Goal: Information Seeking & Learning: Learn about a topic

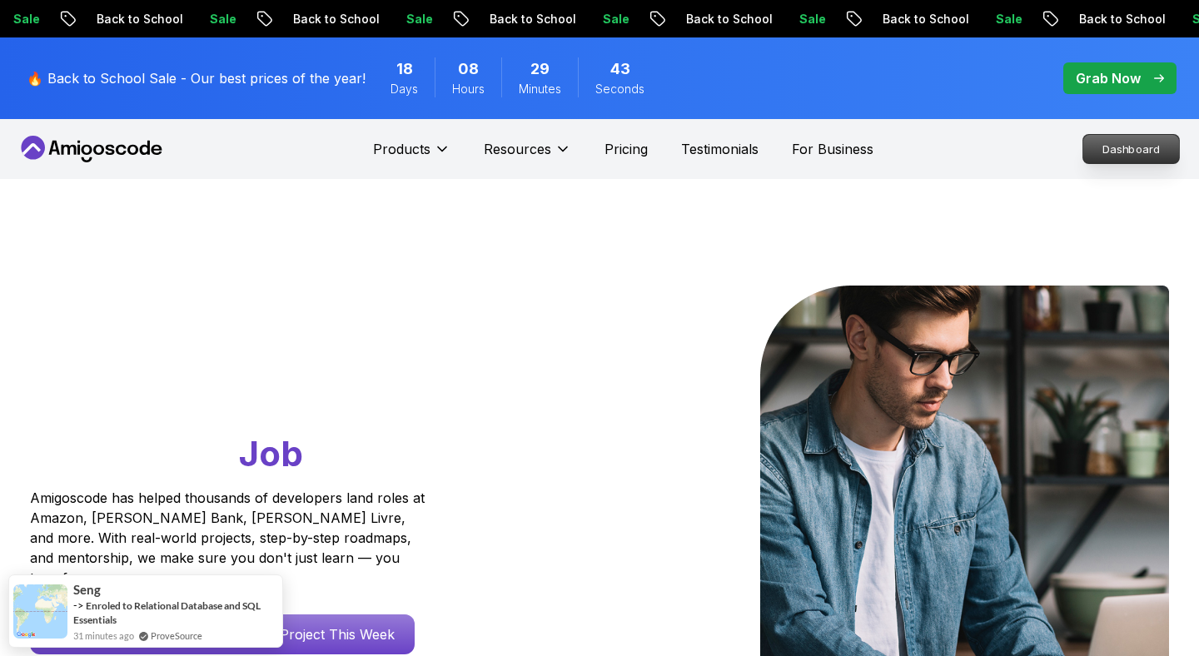
click at [1163, 147] on p "Dashboard" at bounding box center [1131, 149] width 96 height 28
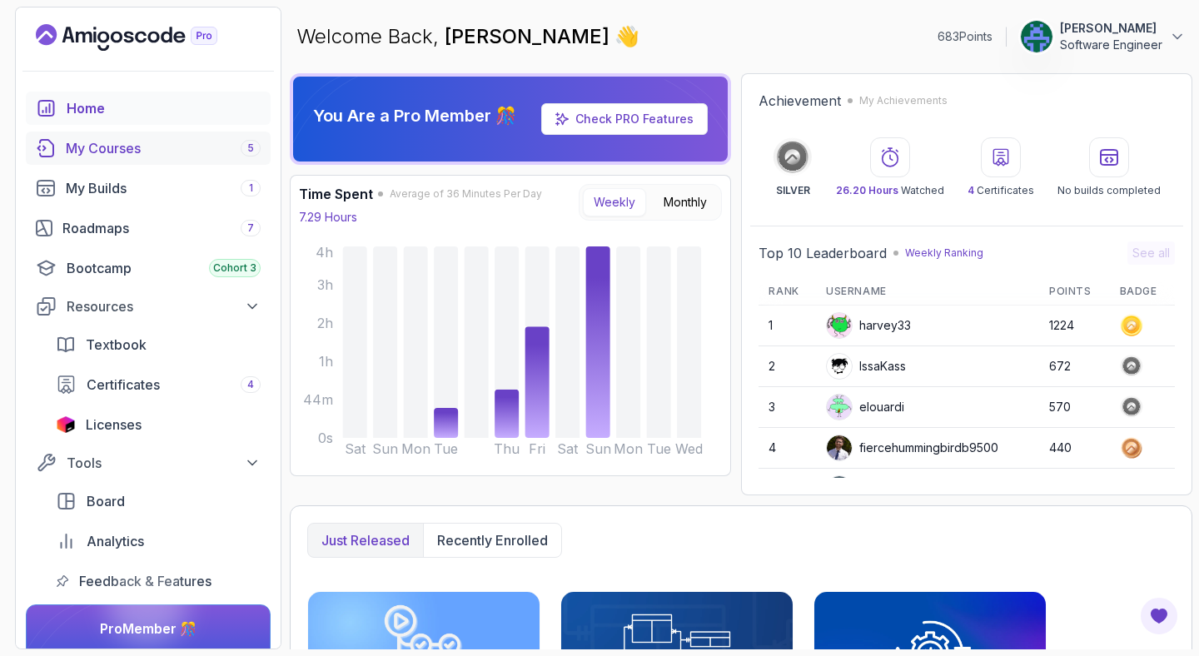
click at [196, 145] on div "My Courses 5" at bounding box center [163, 148] width 195 height 20
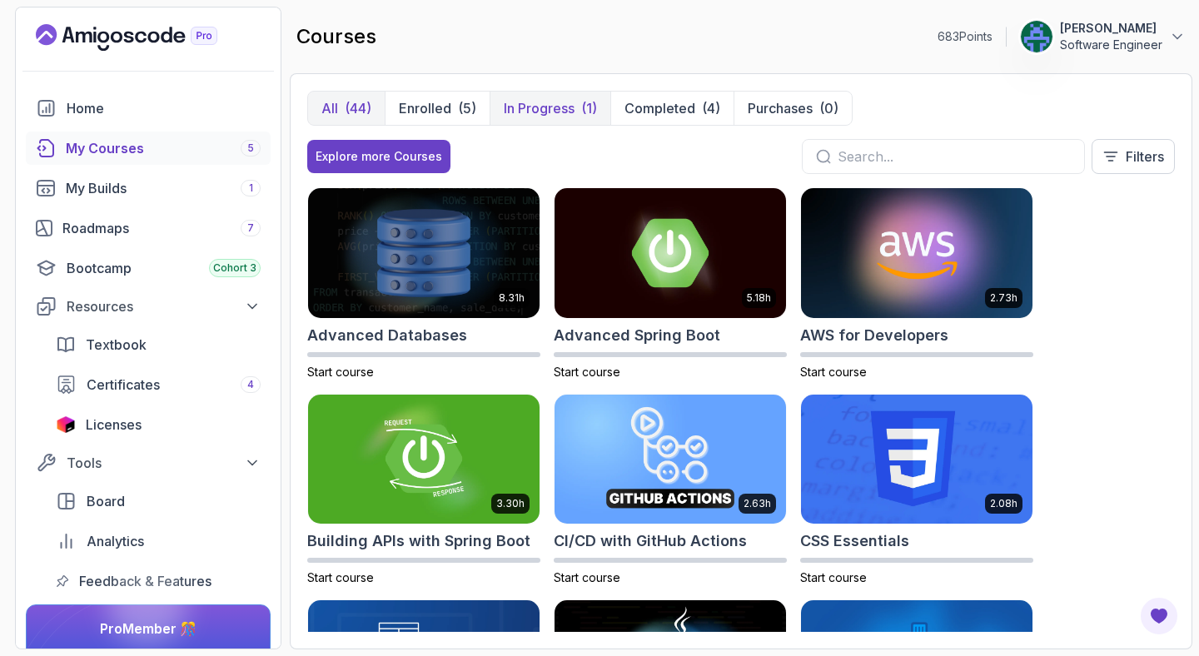
click at [530, 107] on p "In Progress" at bounding box center [539, 108] width 71 height 20
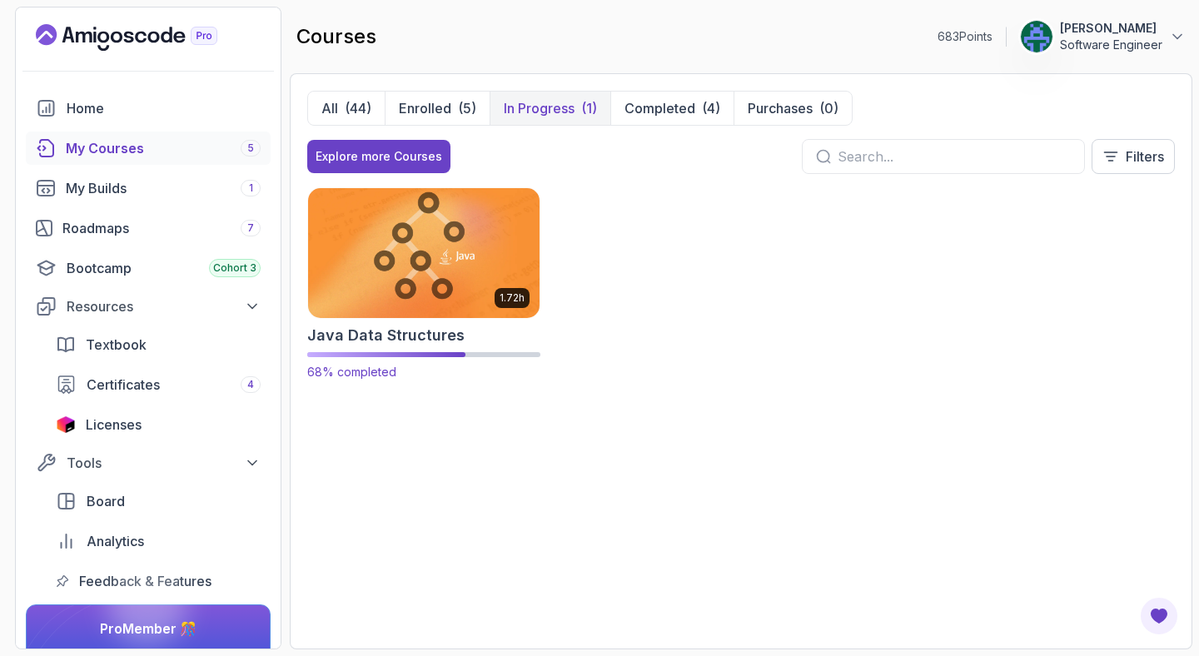
click at [435, 262] on img at bounding box center [423, 253] width 243 height 136
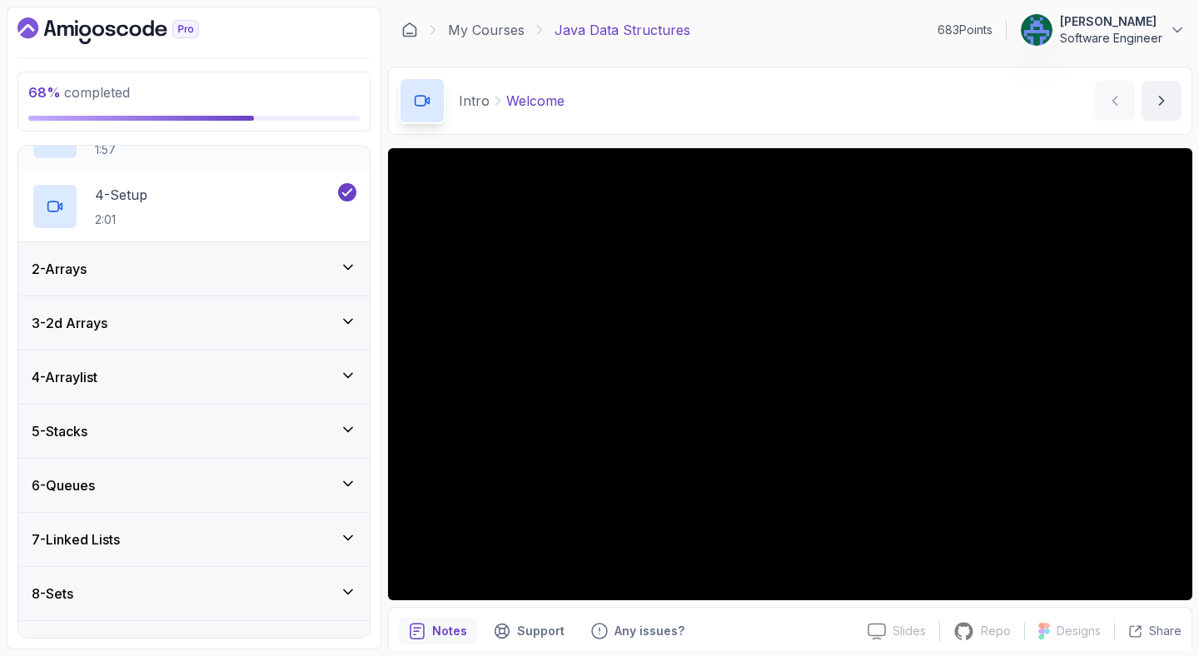
scroll to position [327, 0]
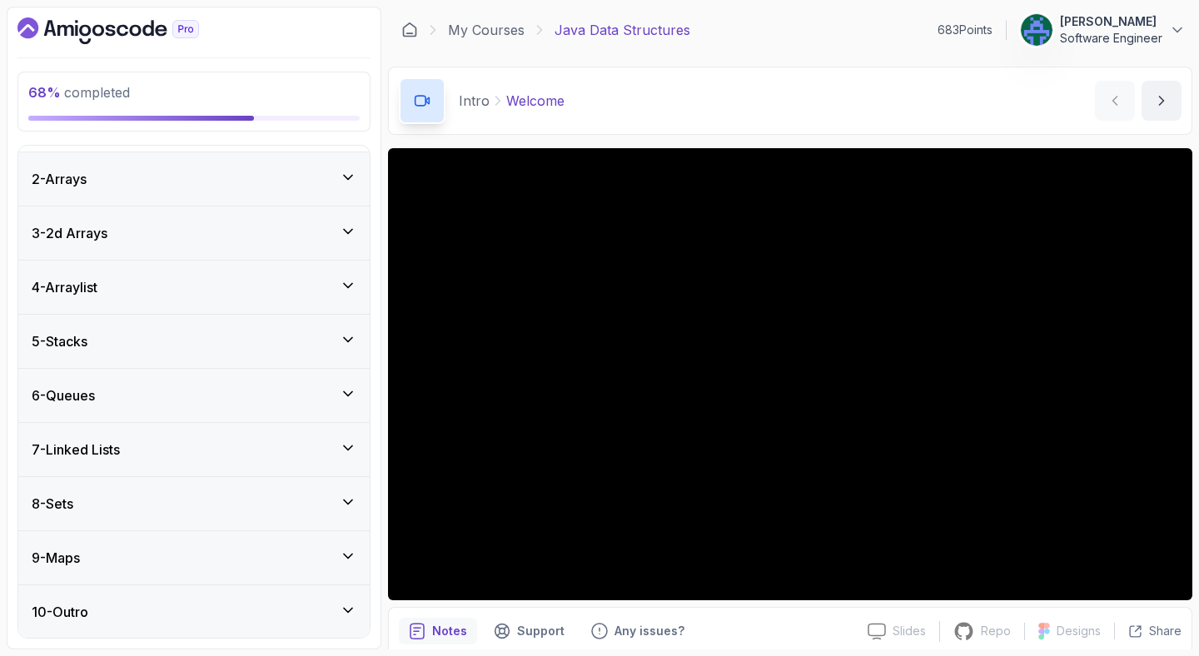
click at [143, 461] on div "7 - Linked Lists" at bounding box center [193, 449] width 351 height 53
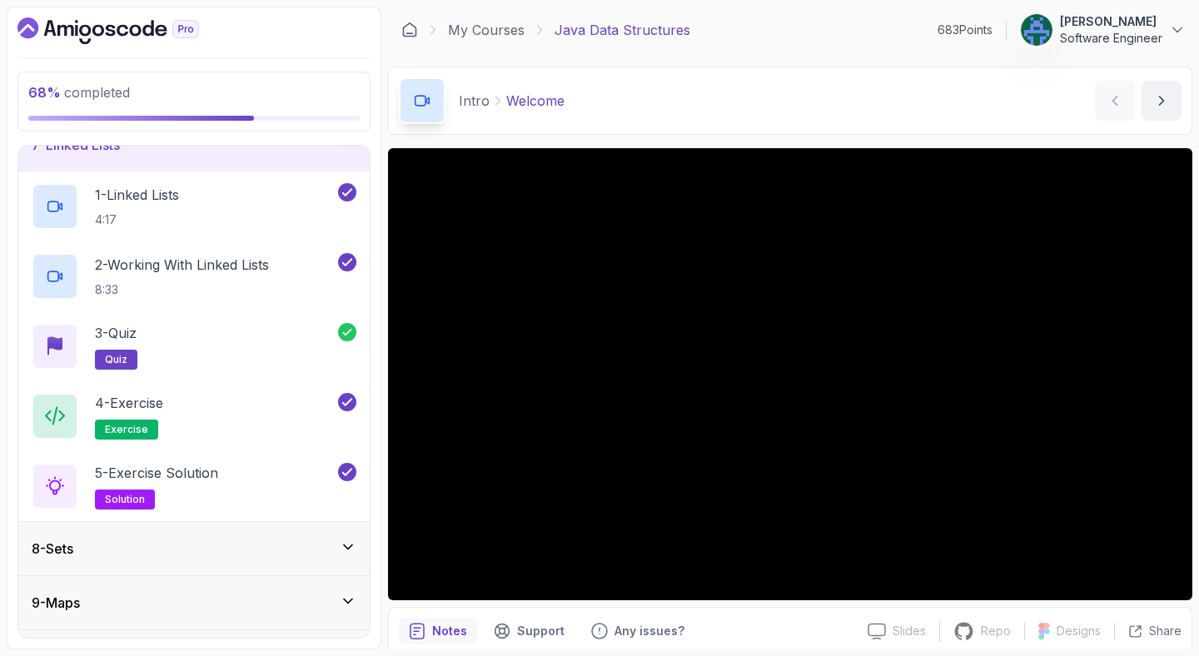
scroll to position [397, 0]
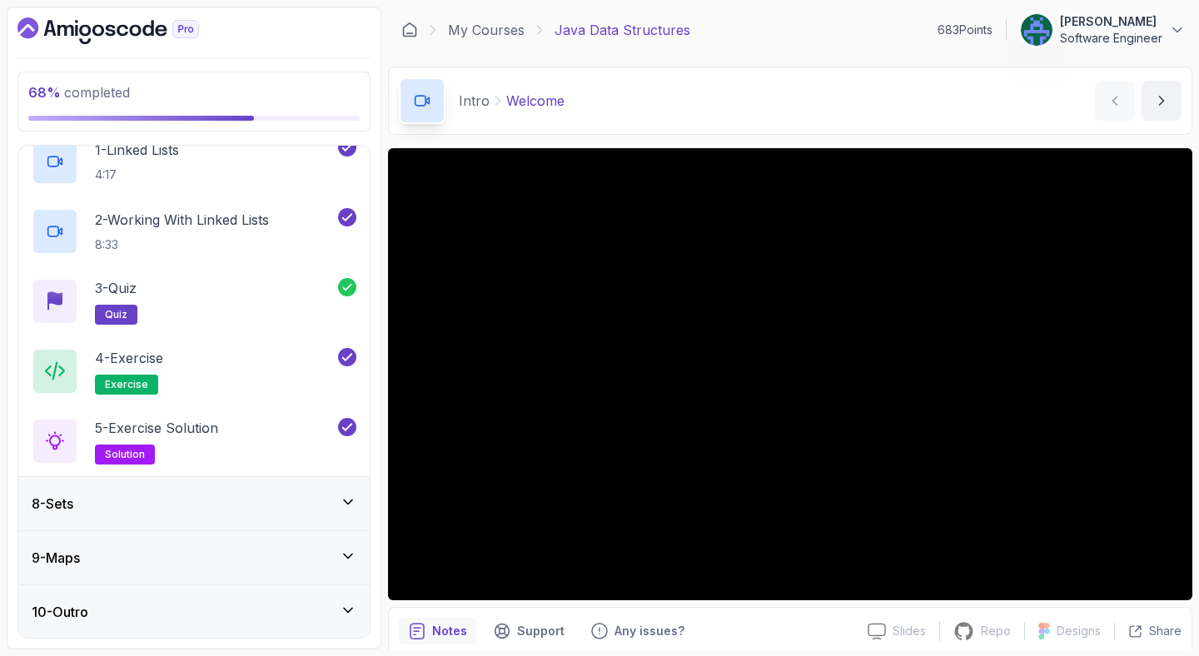
click at [125, 509] on div "8 - Sets" at bounding box center [194, 504] width 325 height 20
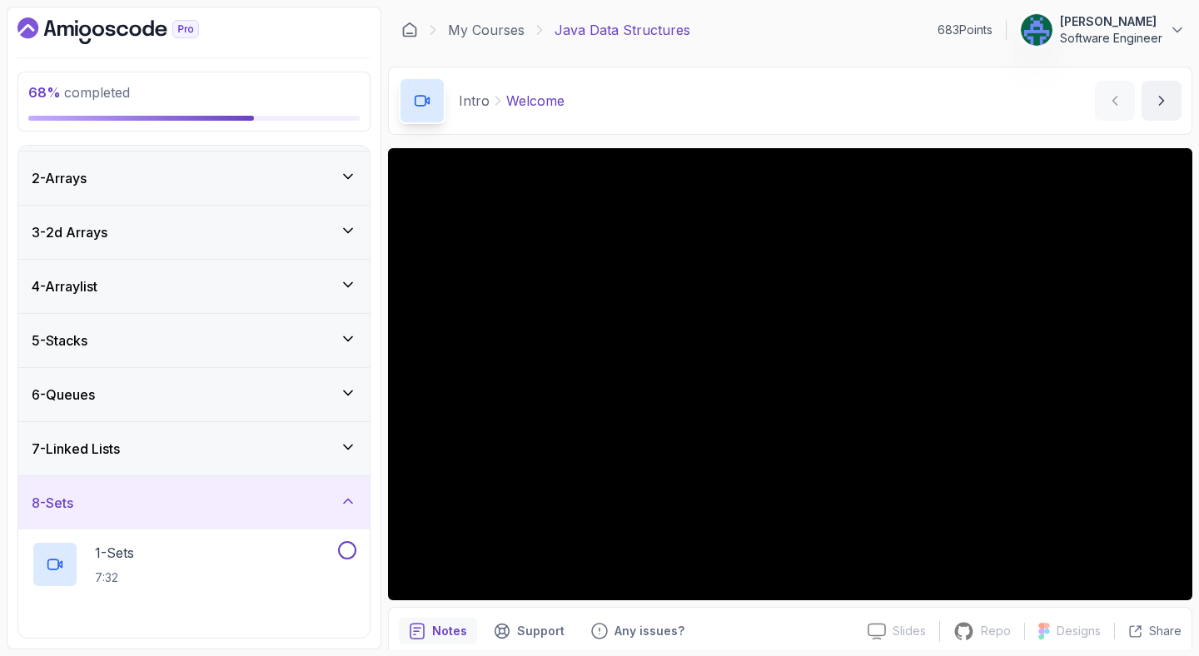
click at [125, 509] on div "8 - Sets" at bounding box center [194, 503] width 325 height 20
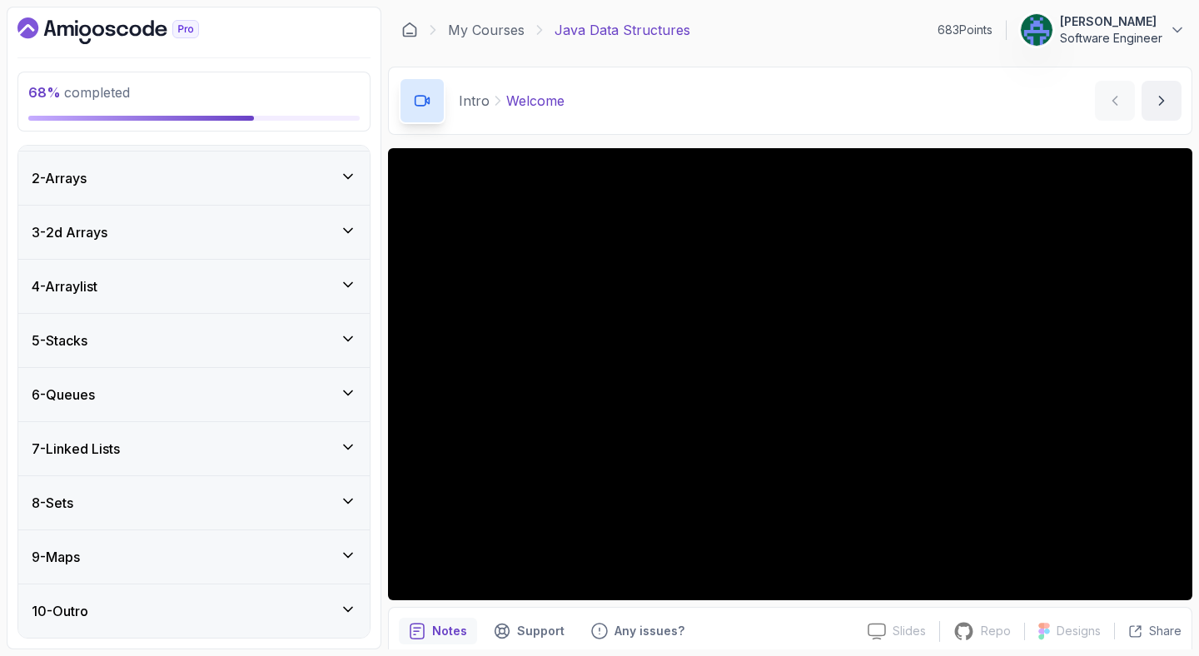
click at [125, 509] on div "8 - Sets" at bounding box center [194, 503] width 325 height 20
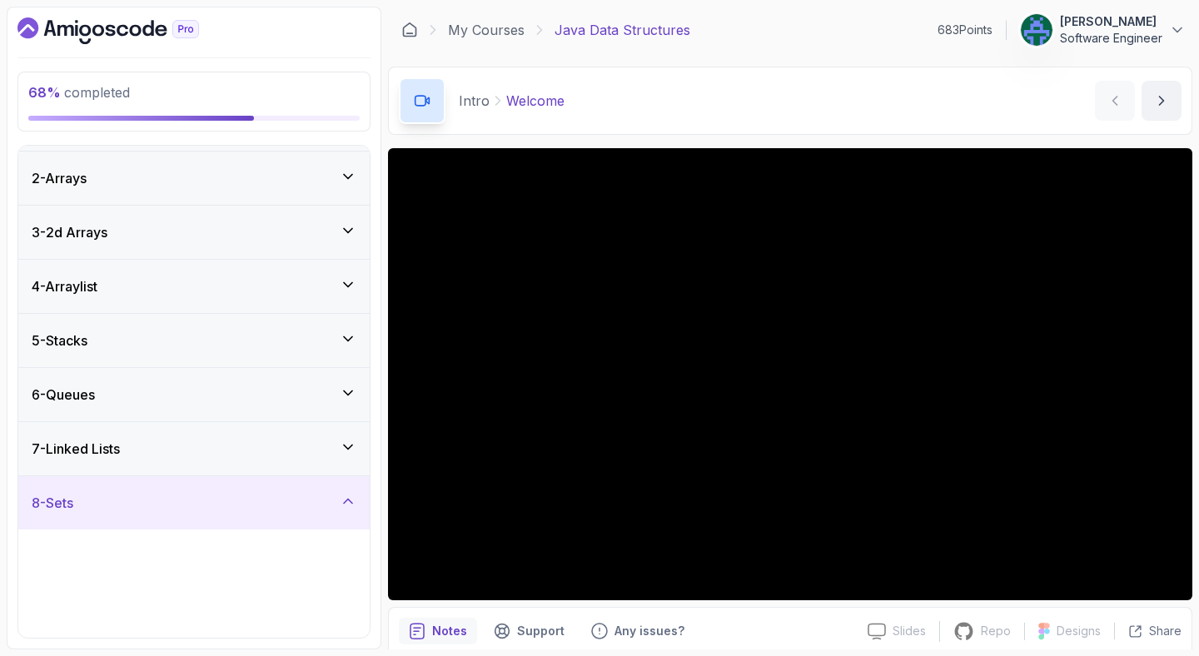
scroll to position [50, 0]
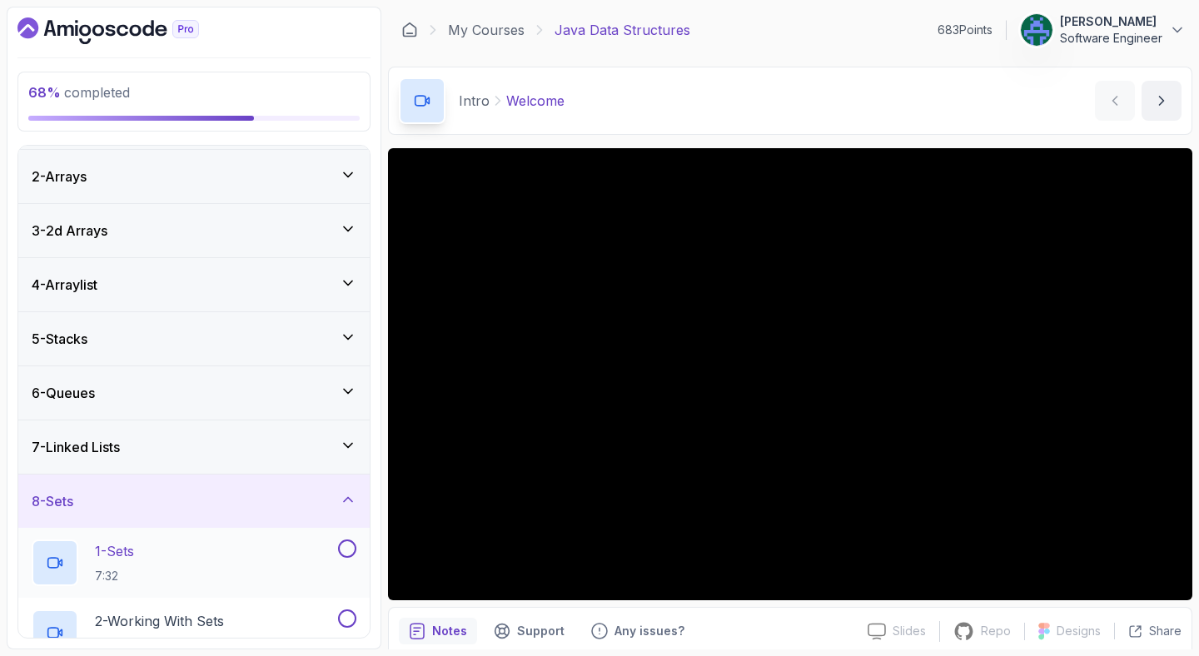
click at [124, 554] on p "1 - Sets" at bounding box center [114, 551] width 39 height 20
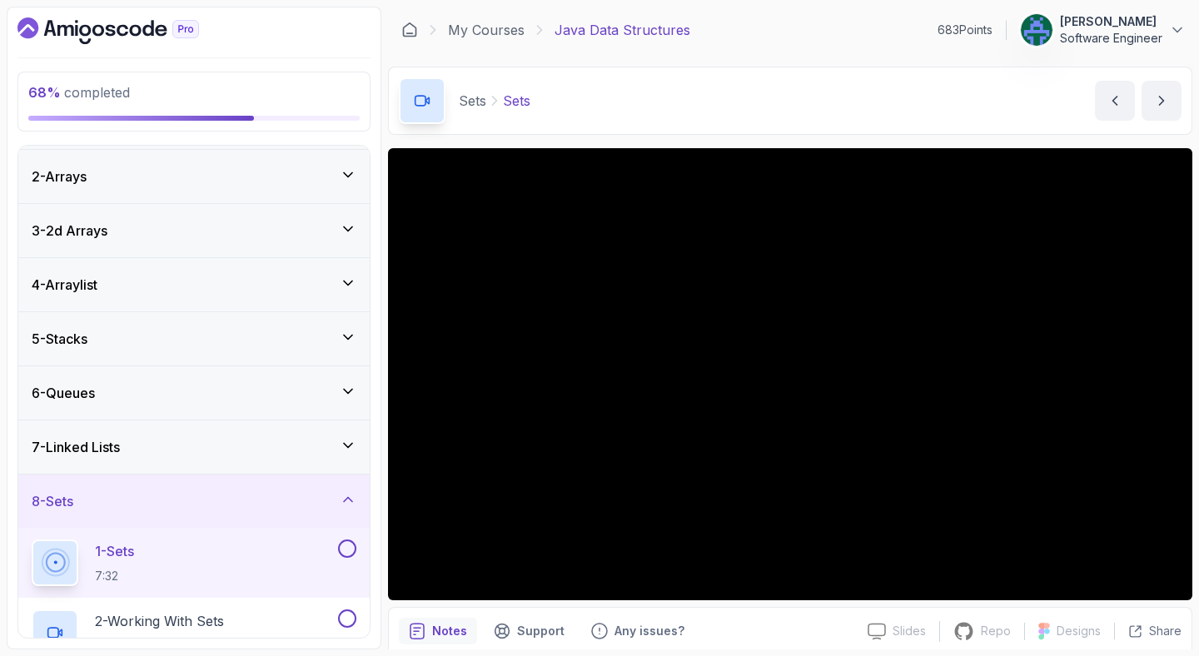
click at [887, 74] on div "Sets Sets Sets by [PERSON_NAME]" at bounding box center [790, 101] width 804 height 68
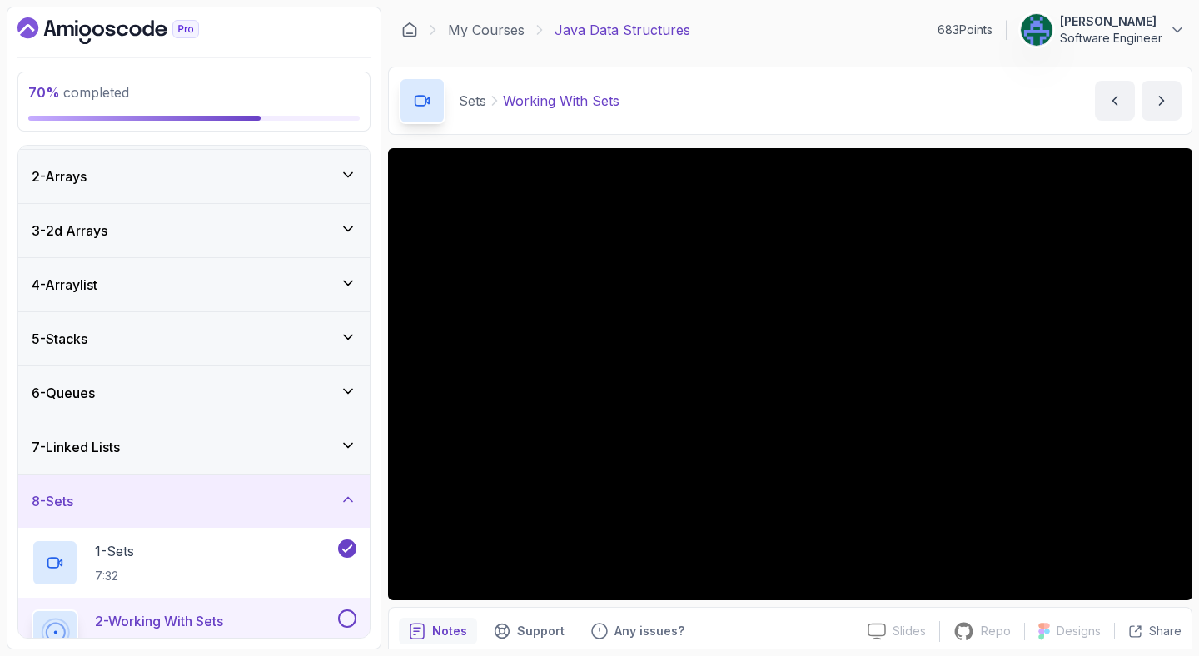
click at [702, 91] on div "Sets Working With Sets Working With Sets by [PERSON_NAME]" at bounding box center [790, 101] width 804 height 68
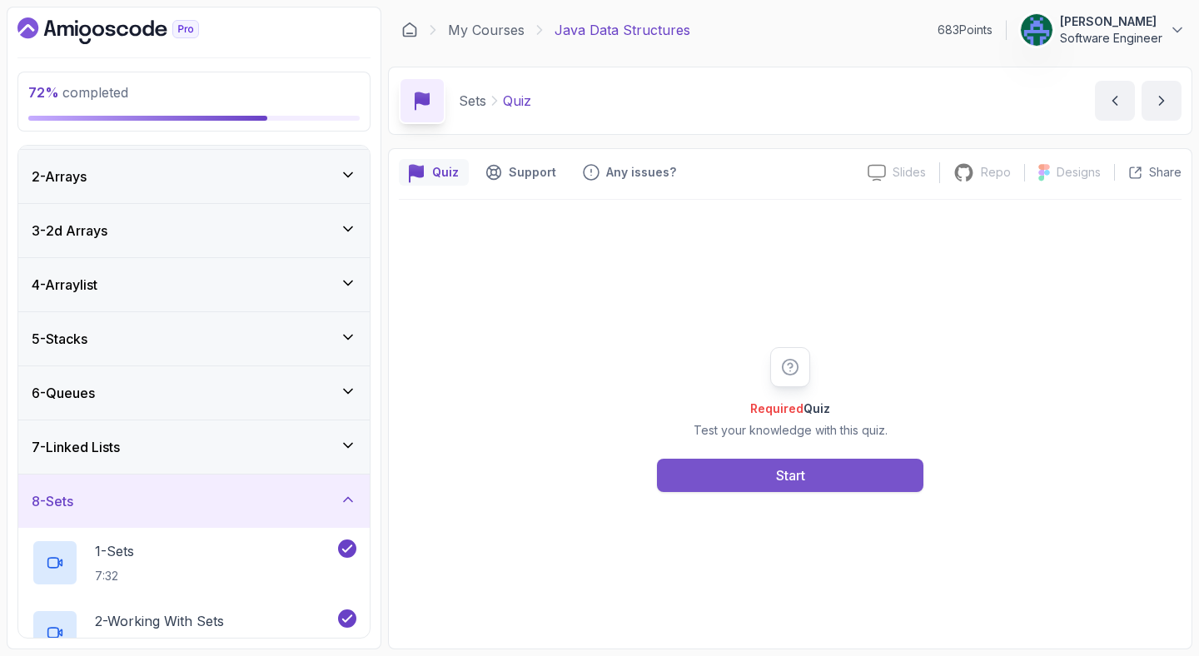
click at [790, 465] on div "Start" at bounding box center [790, 475] width 29 height 20
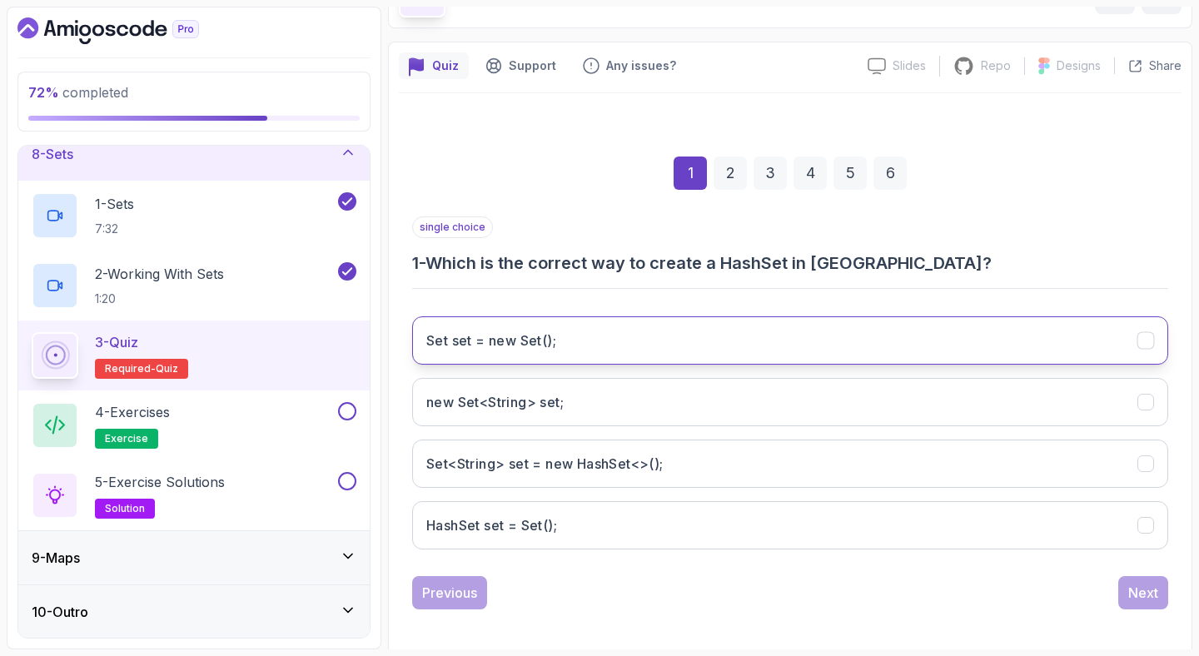
scroll to position [109, 0]
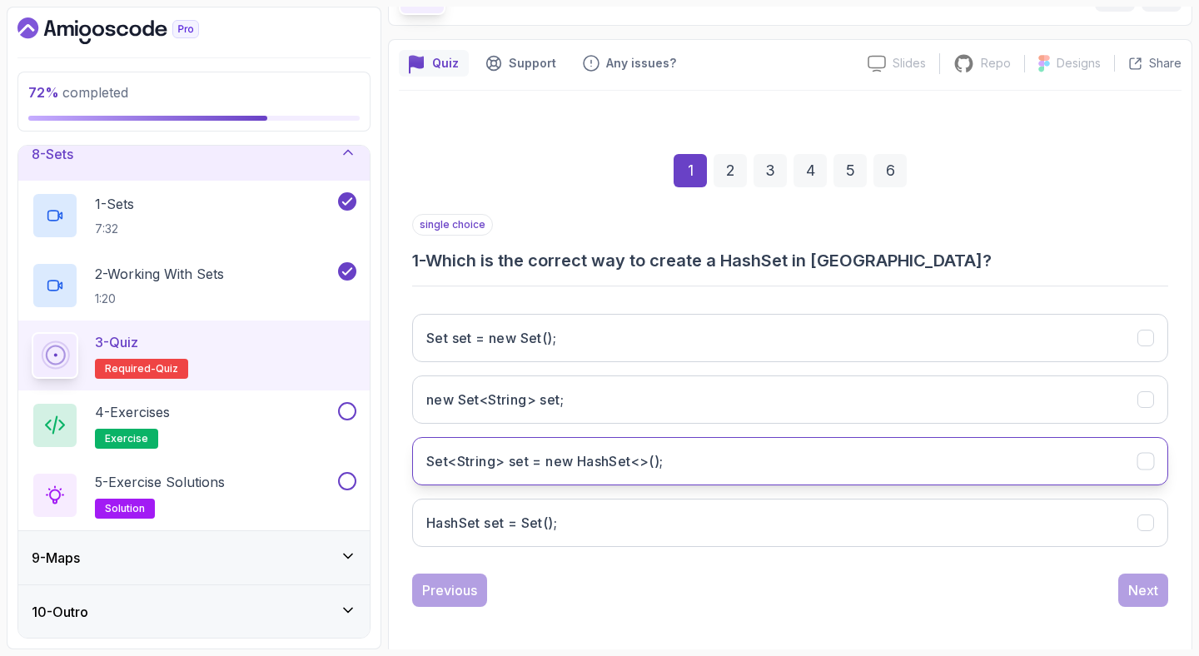
click at [610, 469] on h3 "Set<String> set = new HashSet<>();" at bounding box center [544, 461] width 237 height 20
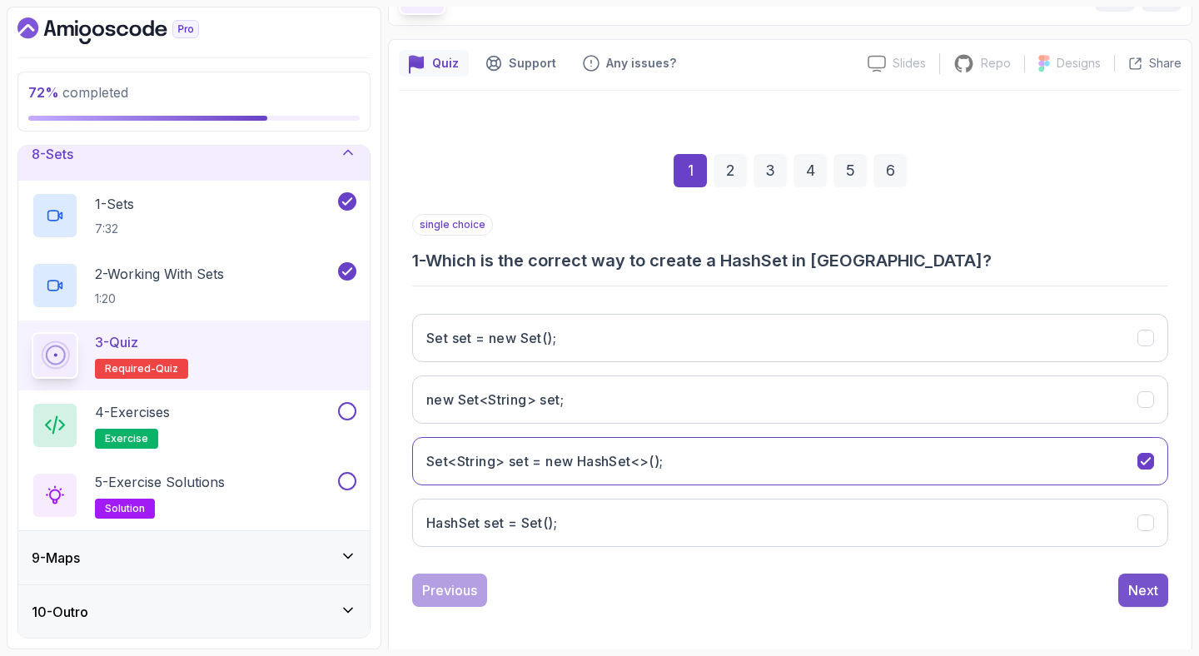
click at [1144, 593] on div "Next" at bounding box center [1143, 590] width 30 height 20
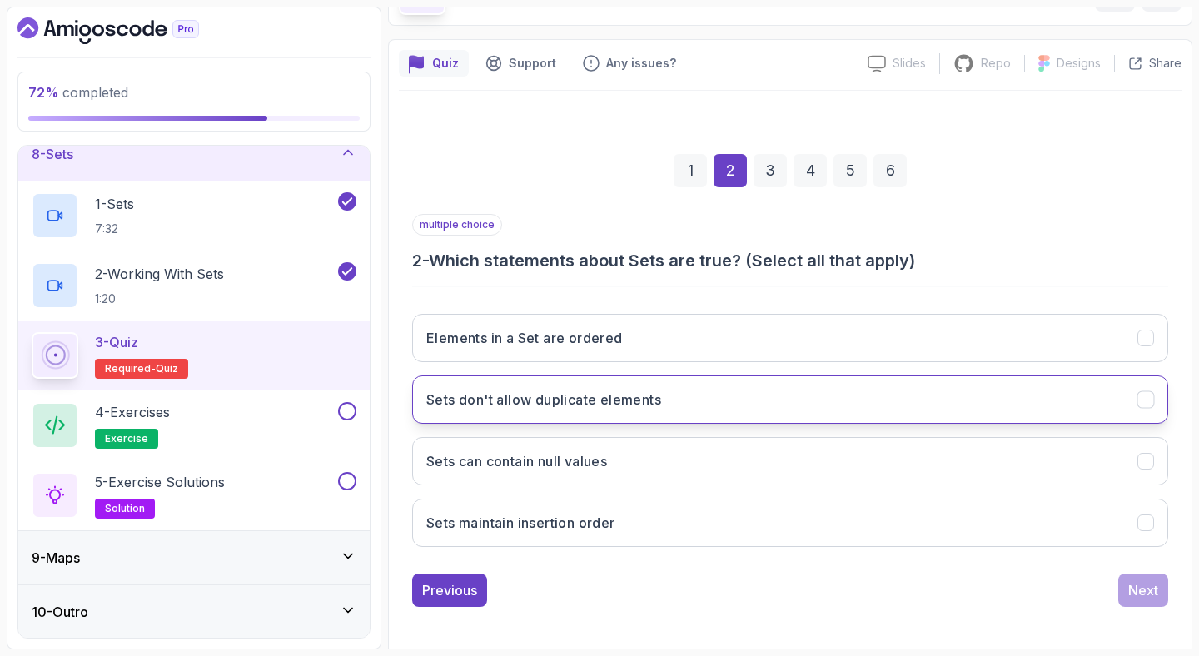
click at [543, 396] on h3 "Sets don't allow duplicate elements" at bounding box center [543, 400] width 235 height 20
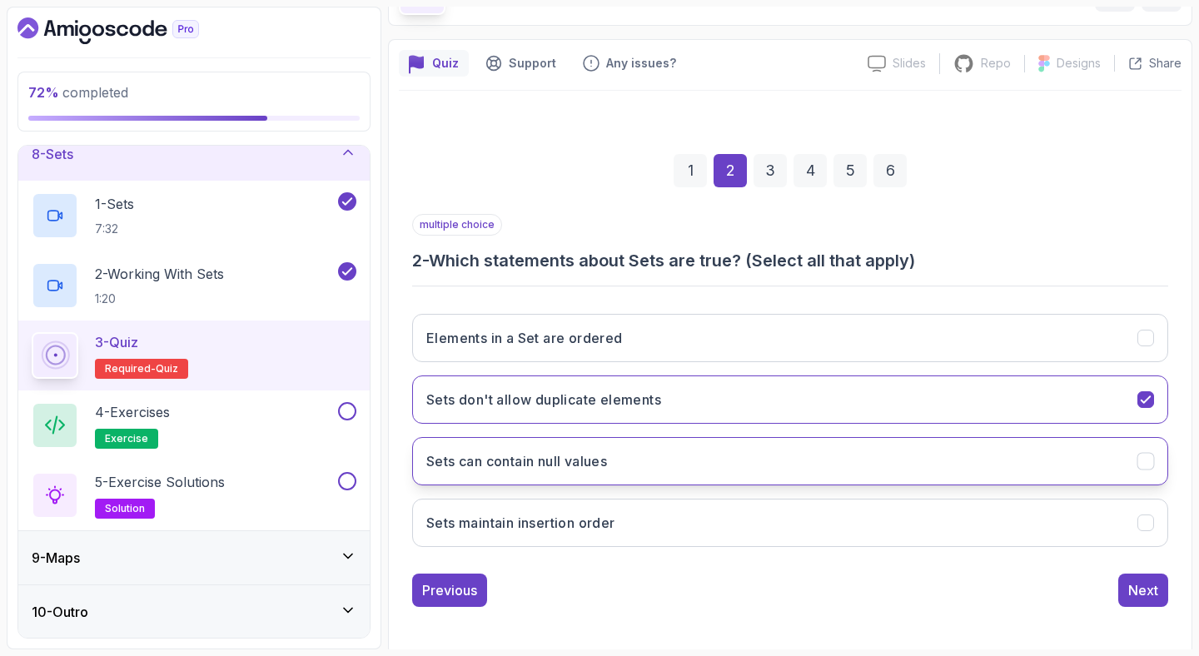
click at [582, 469] on h3 "Sets can contain null values" at bounding box center [516, 461] width 181 height 20
click at [1160, 588] on button "Next" at bounding box center [1143, 589] width 50 height 33
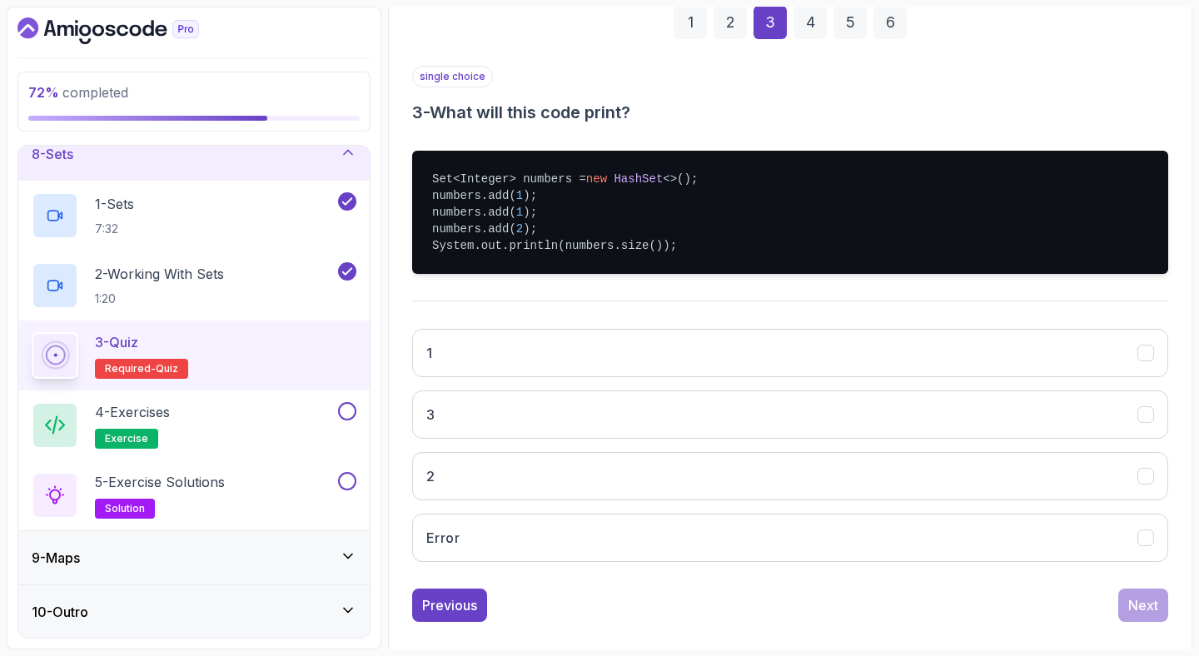
scroll to position [270, 0]
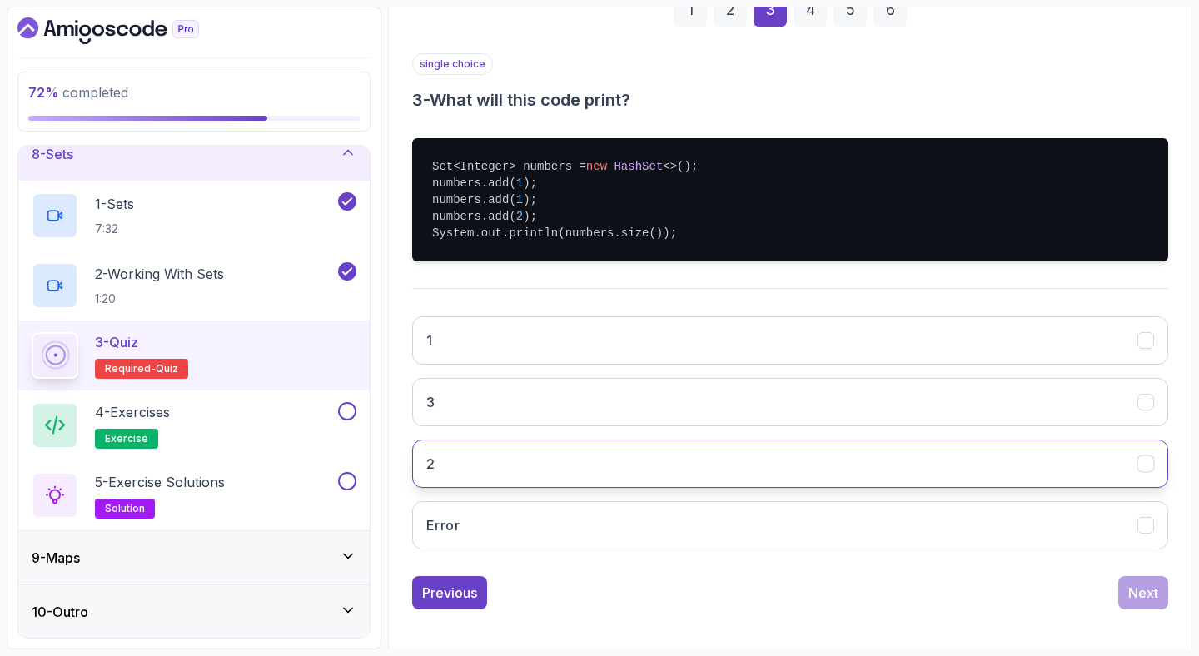
click at [803, 464] on button "2" at bounding box center [790, 463] width 756 height 48
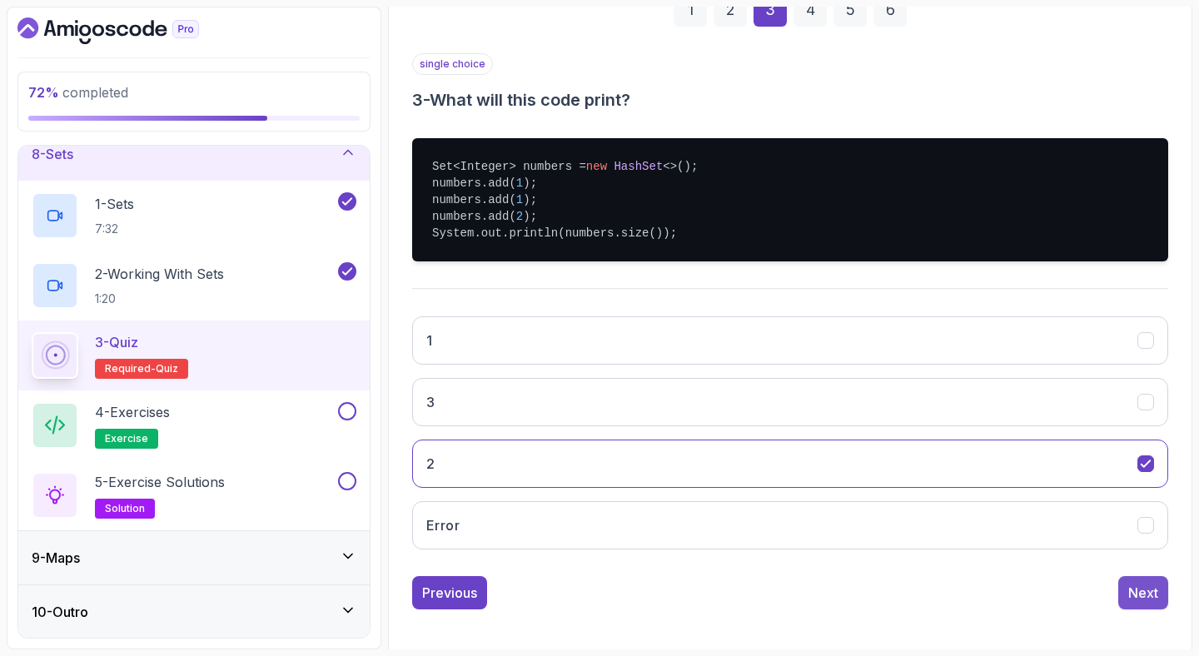
click at [1135, 588] on div "Next" at bounding box center [1143, 593] width 30 height 20
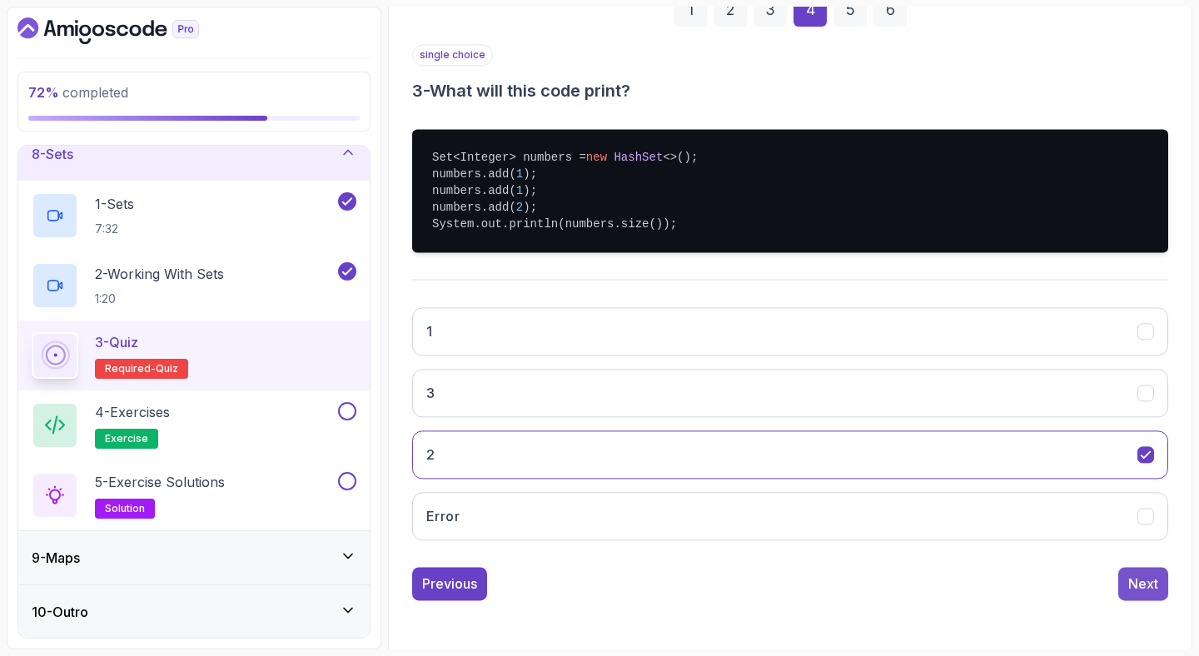
scroll to position [114, 0]
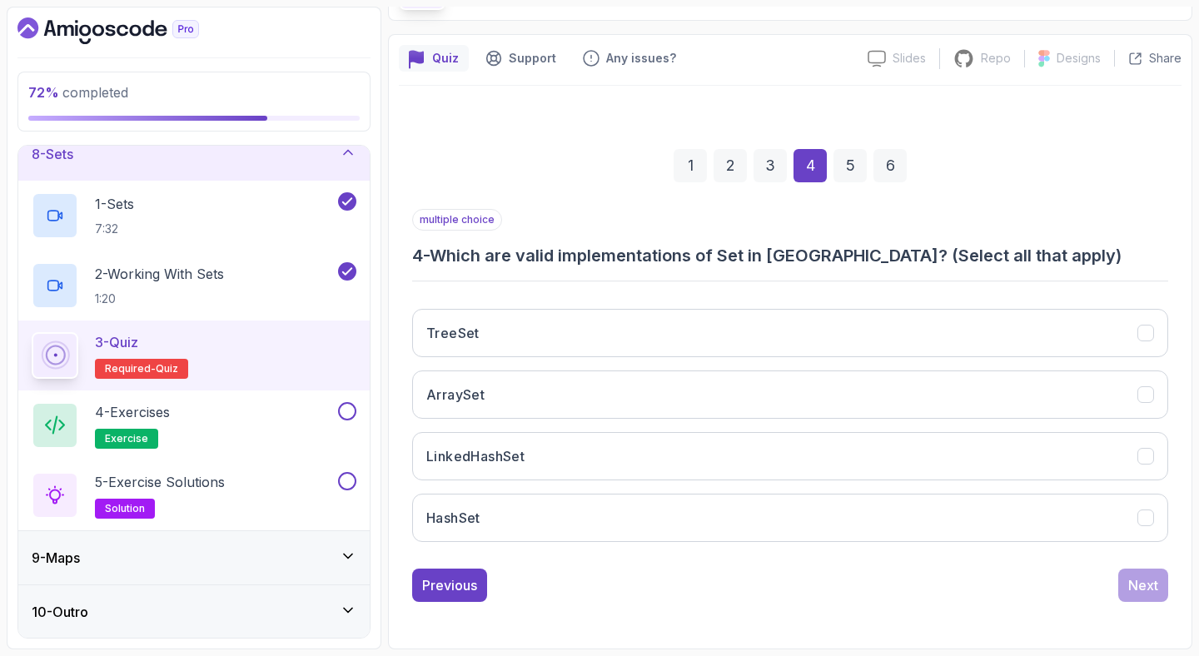
click at [606, 253] on h3 "4 - Which are valid implementations of Set in [GEOGRAPHIC_DATA]? (Select all th…" at bounding box center [790, 255] width 756 height 23
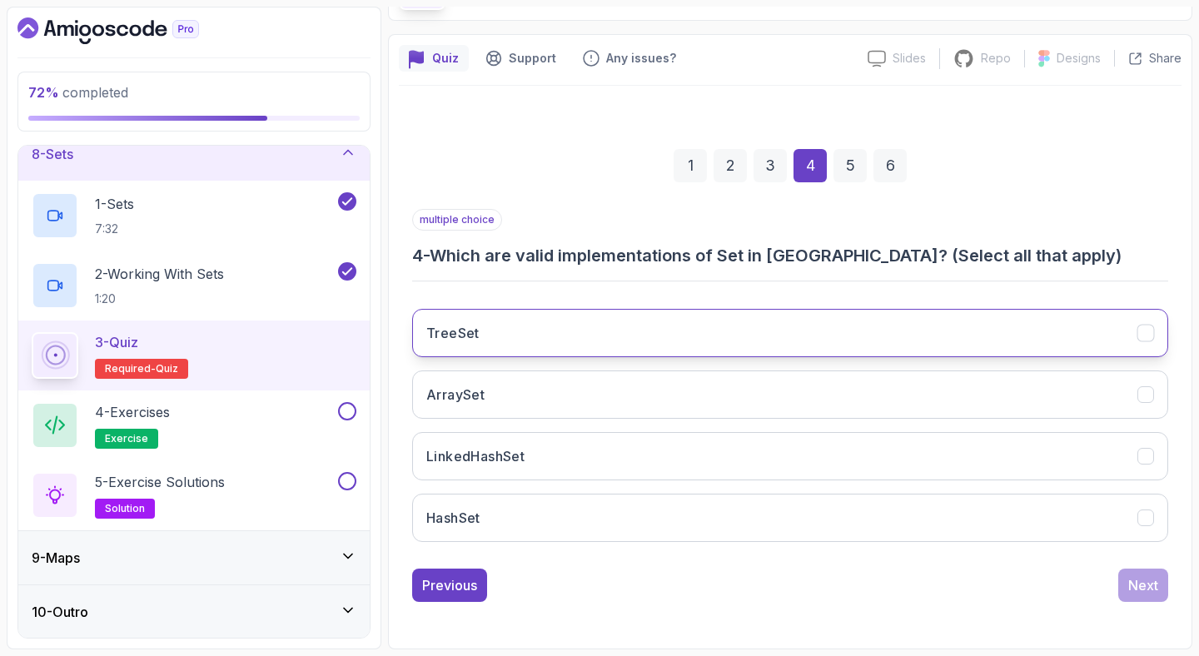
click at [616, 341] on button "TreeSet" at bounding box center [790, 333] width 756 height 48
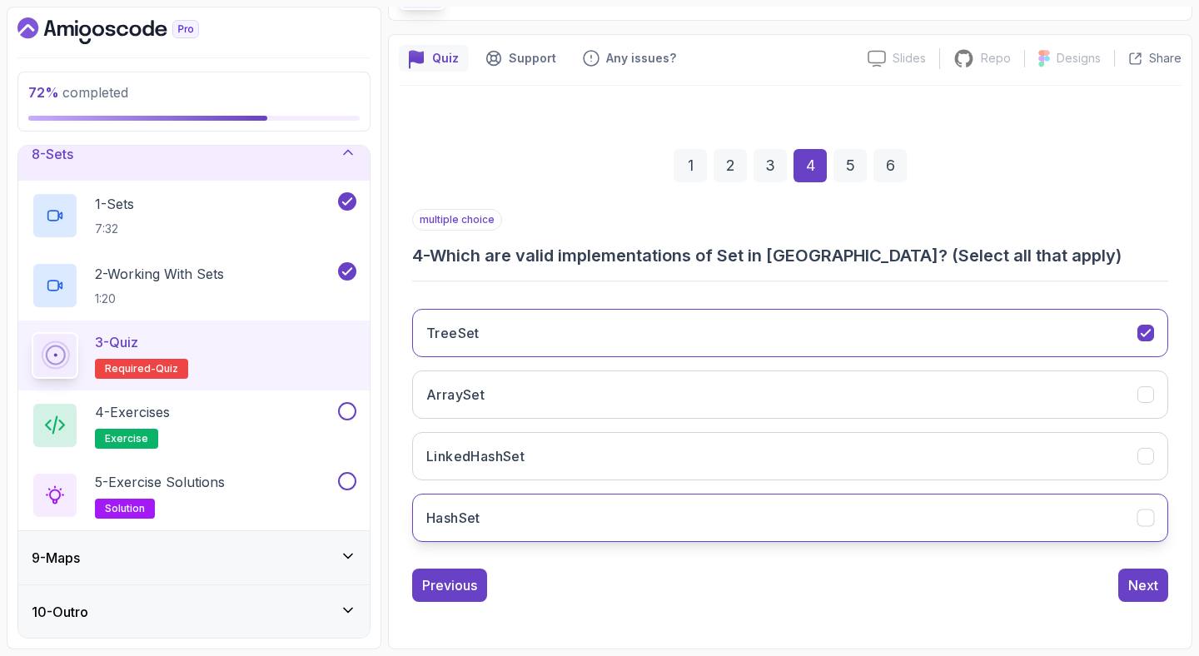
click at [623, 524] on button "HashSet" at bounding box center [790, 518] width 756 height 48
click at [1139, 595] on button "Next" at bounding box center [1143, 584] width 50 height 33
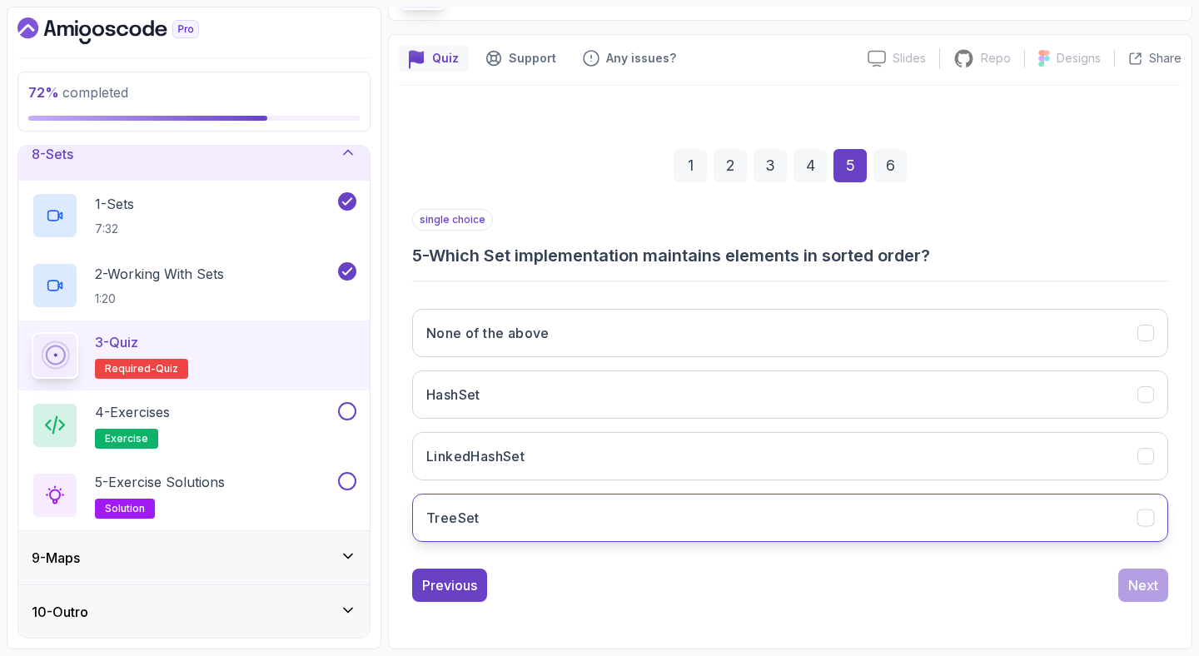
click at [682, 497] on button "TreeSet" at bounding box center [790, 518] width 756 height 48
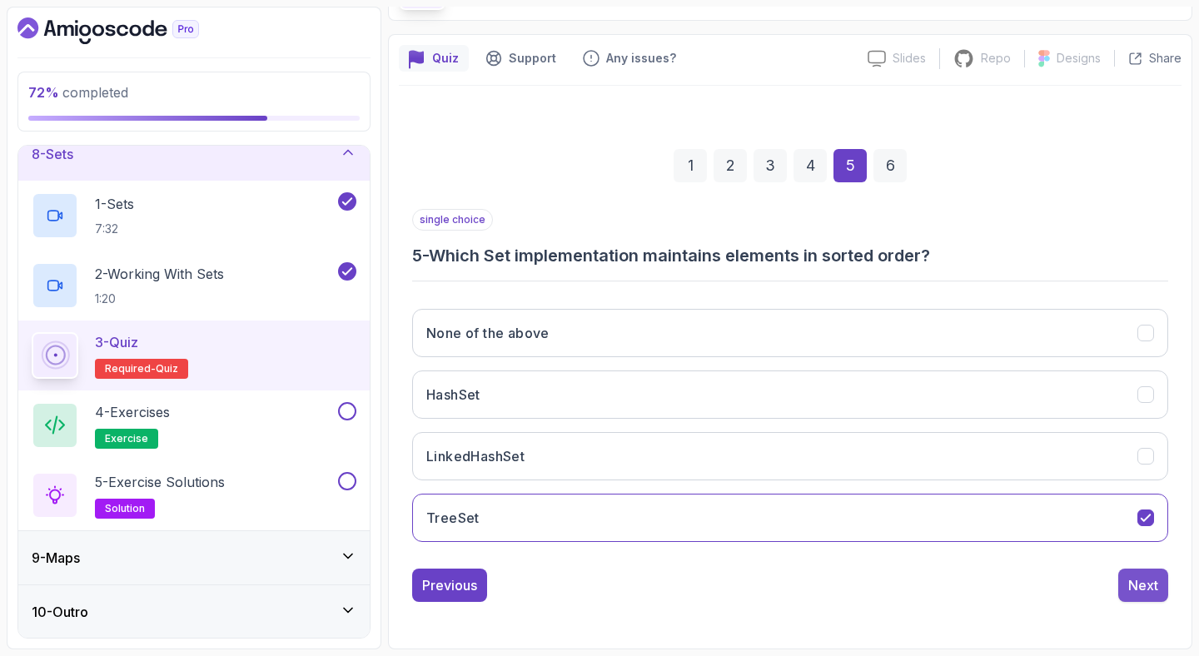
click at [1135, 587] on div "Next" at bounding box center [1143, 585] width 30 height 20
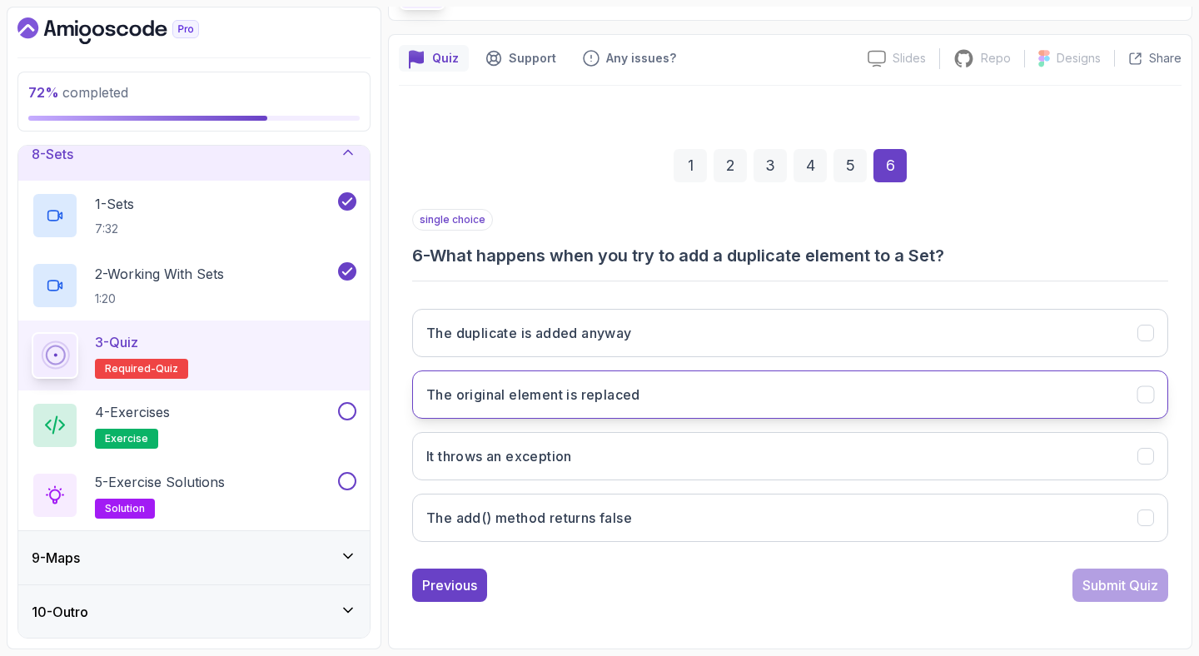
click at [772, 390] on button "The original element is replaced" at bounding box center [790, 394] width 756 height 48
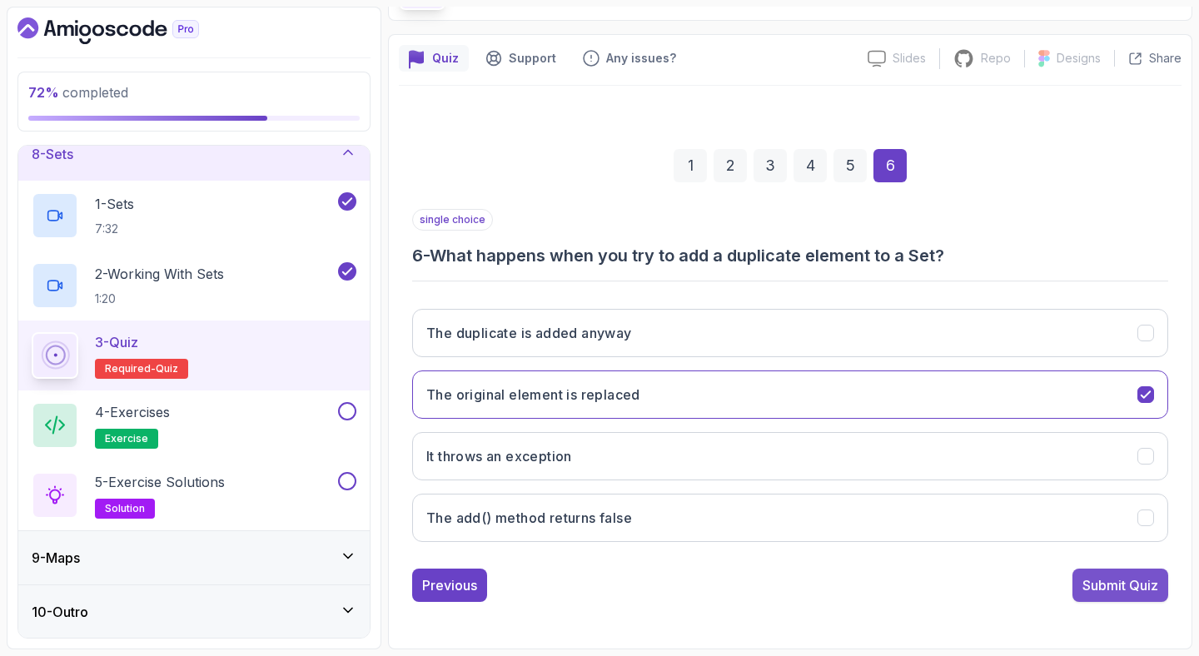
click at [1100, 578] on div "Submit Quiz" at bounding box center [1120, 585] width 76 height 20
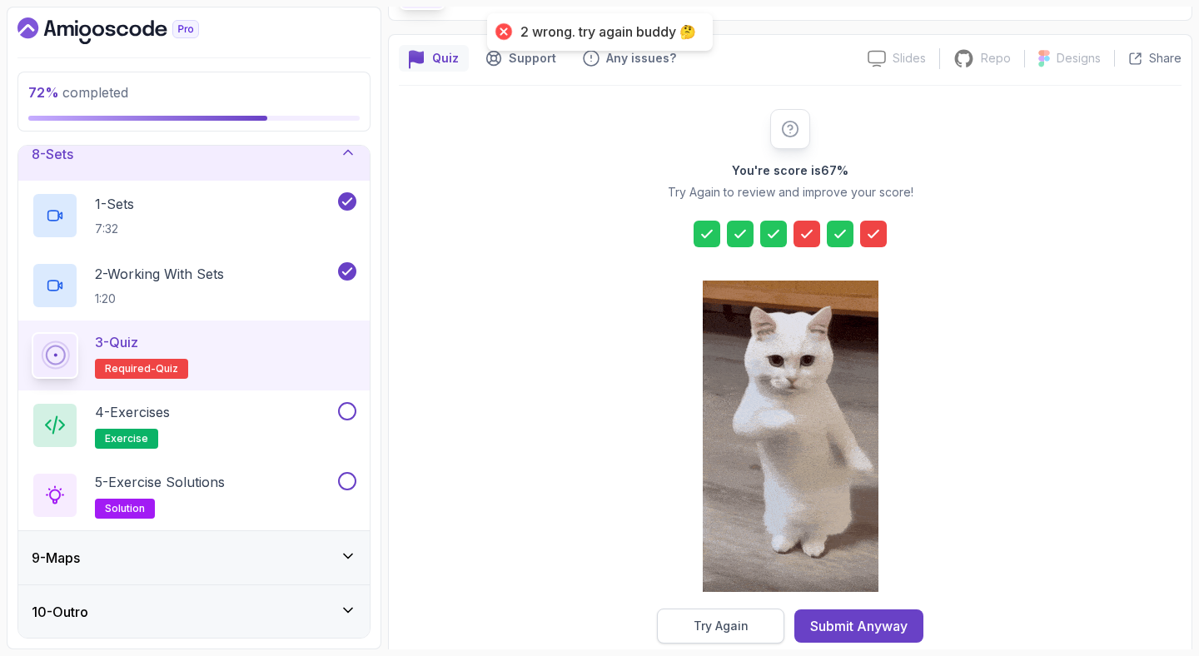
click at [701, 631] on div "Try Again" at bounding box center [720, 626] width 55 height 17
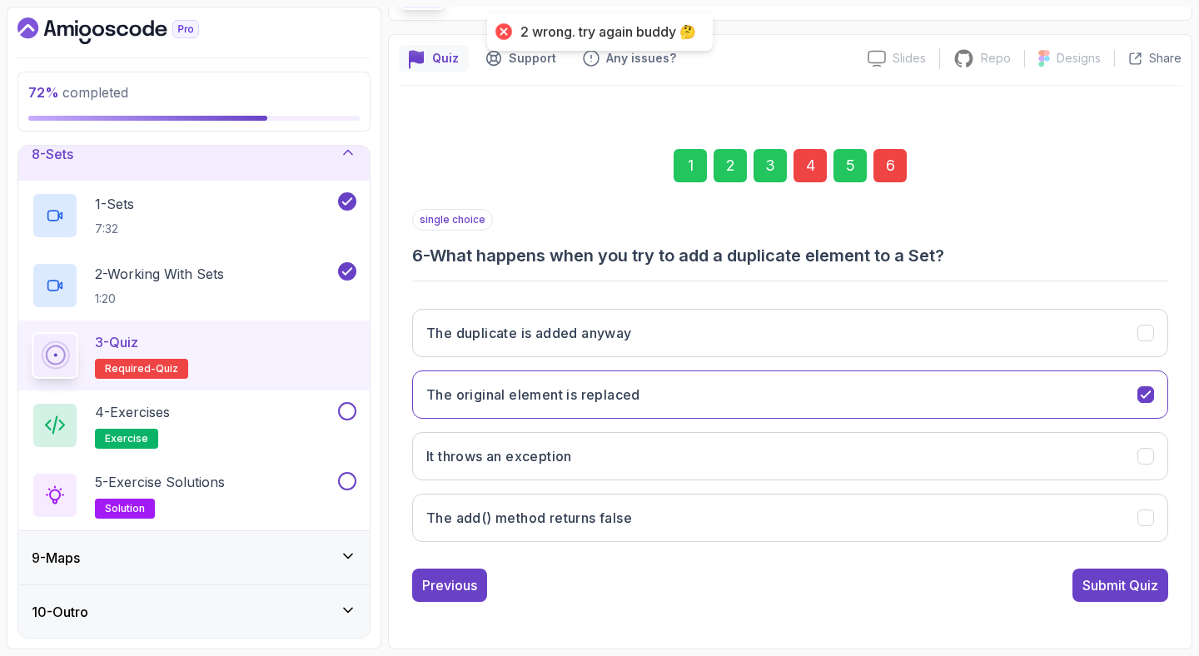
click at [808, 170] on div "4" at bounding box center [809, 165] width 33 height 33
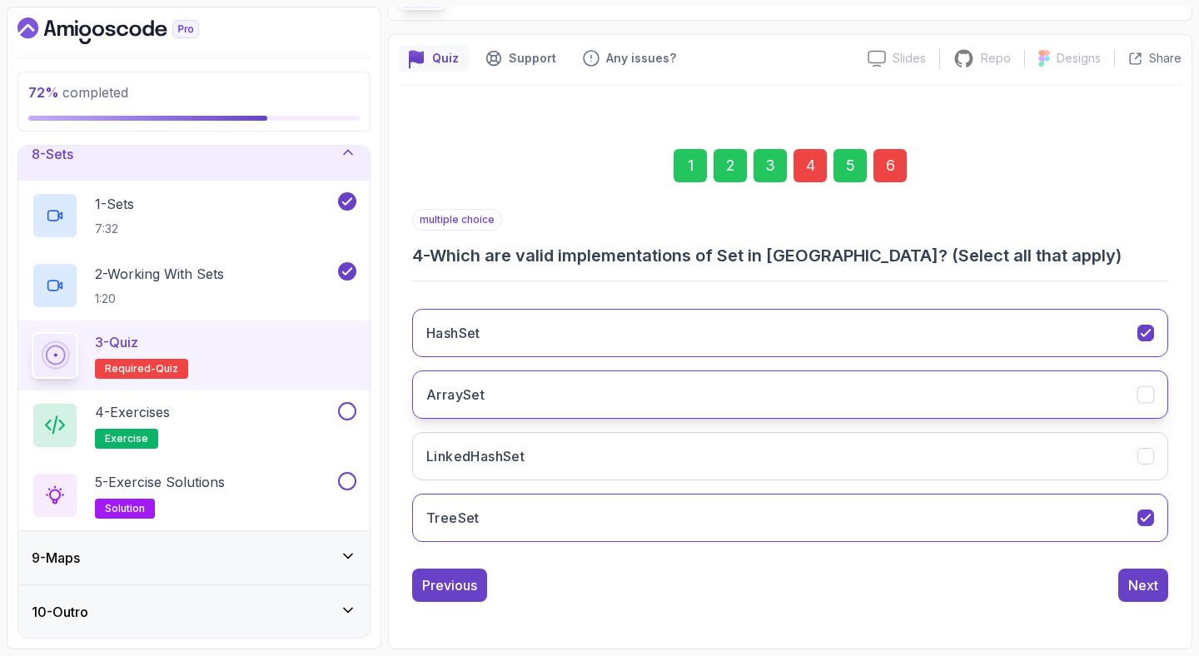
click at [605, 398] on button "ArraySet" at bounding box center [790, 394] width 756 height 48
click at [1158, 582] on button "Next" at bounding box center [1143, 584] width 50 height 33
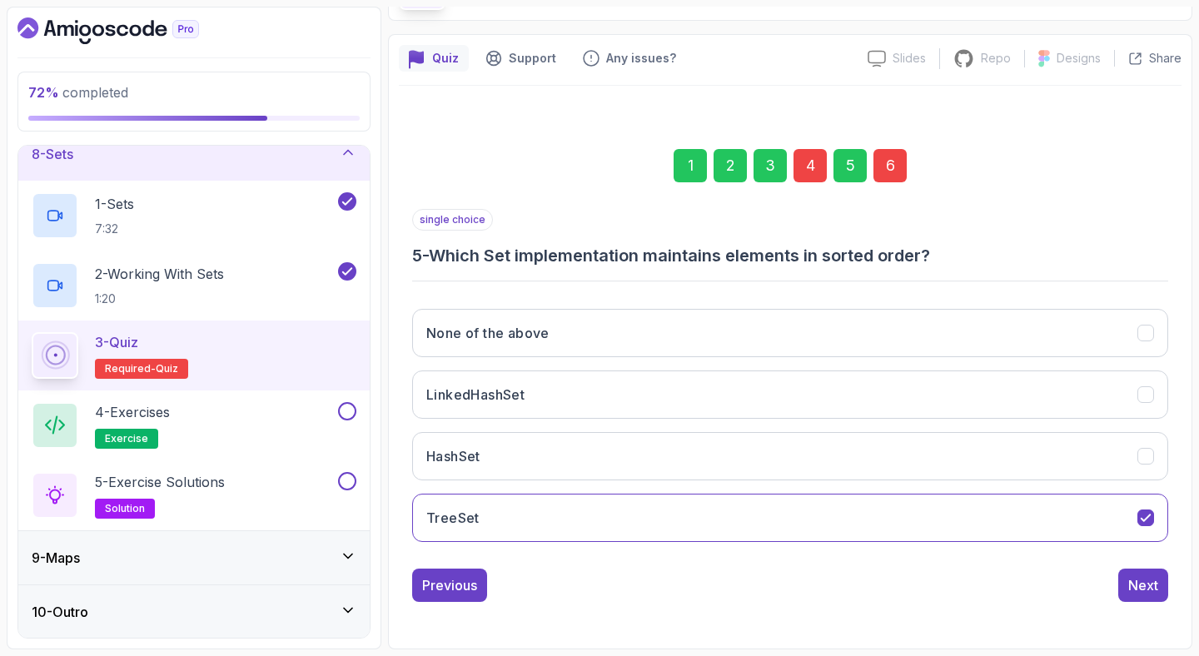
click at [893, 159] on div "6" at bounding box center [889, 165] width 33 height 33
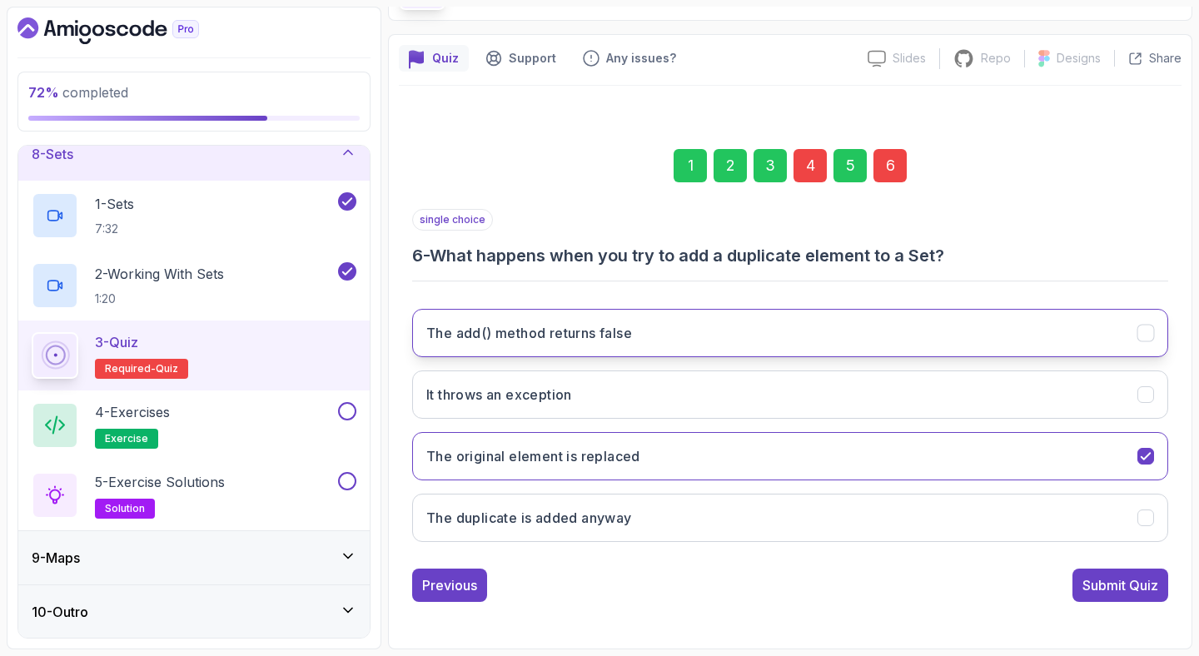
click at [1070, 325] on button "The add() method returns false" at bounding box center [790, 333] width 756 height 48
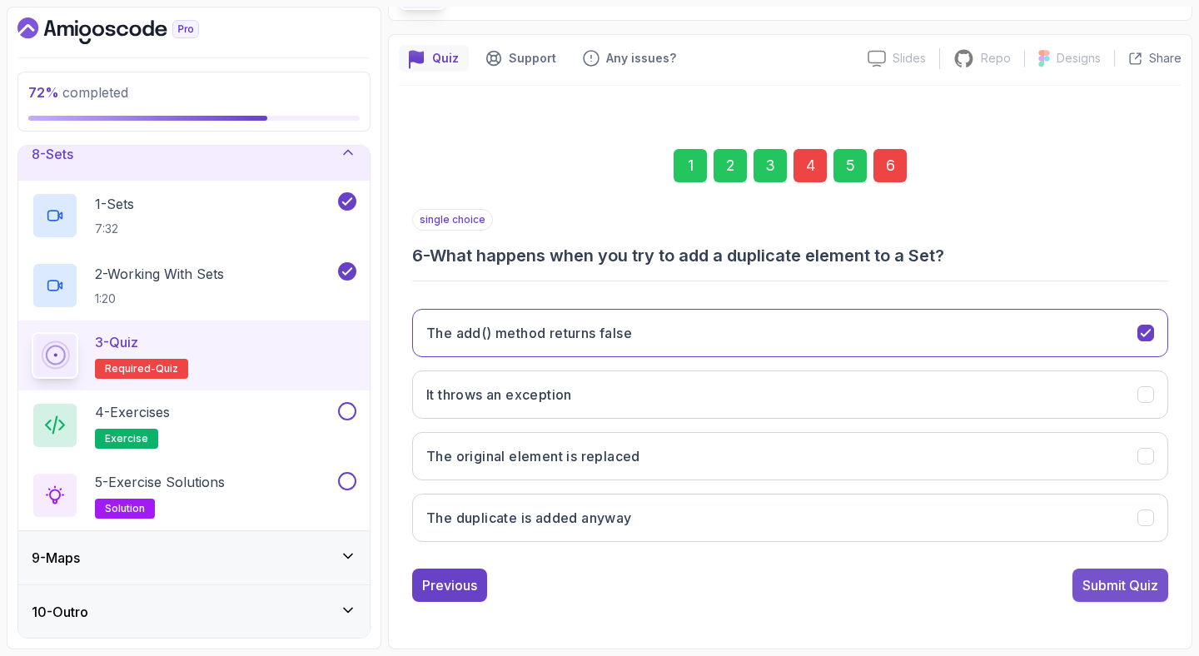
click at [1093, 578] on div "Submit Quiz" at bounding box center [1120, 585] width 76 height 20
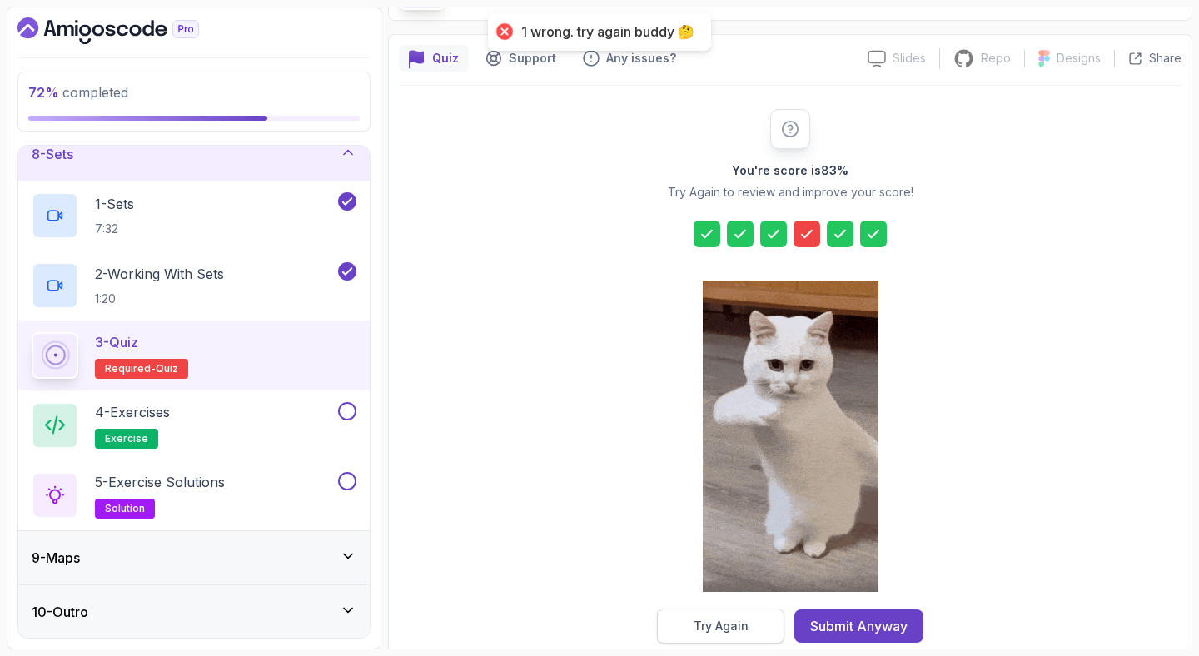
click at [686, 628] on button "Try Again" at bounding box center [720, 625] width 127 height 35
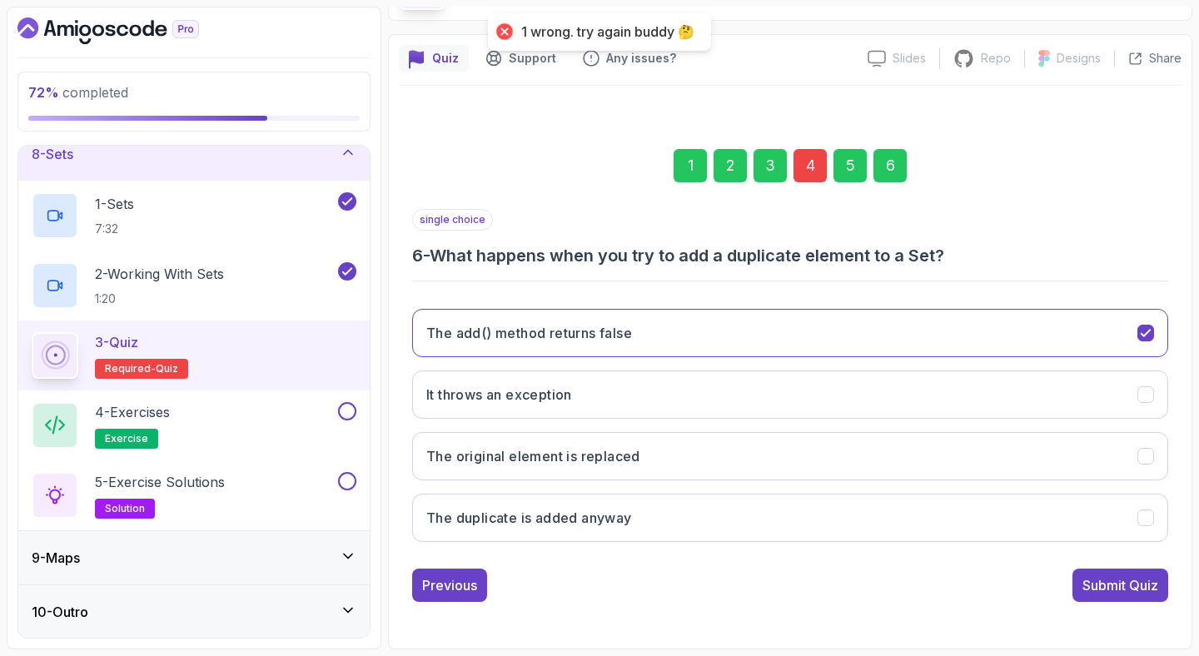
click at [808, 164] on div "4" at bounding box center [809, 165] width 33 height 33
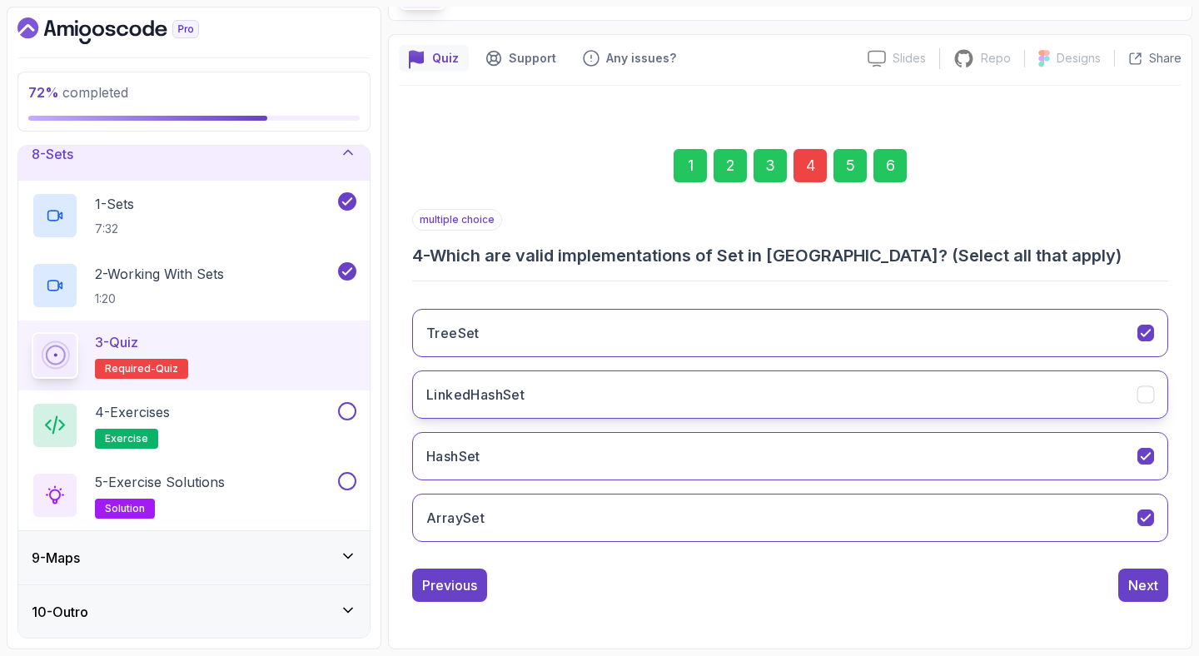
click at [550, 397] on button "LinkedHashSet" at bounding box center [790, 394] width 756 height 48
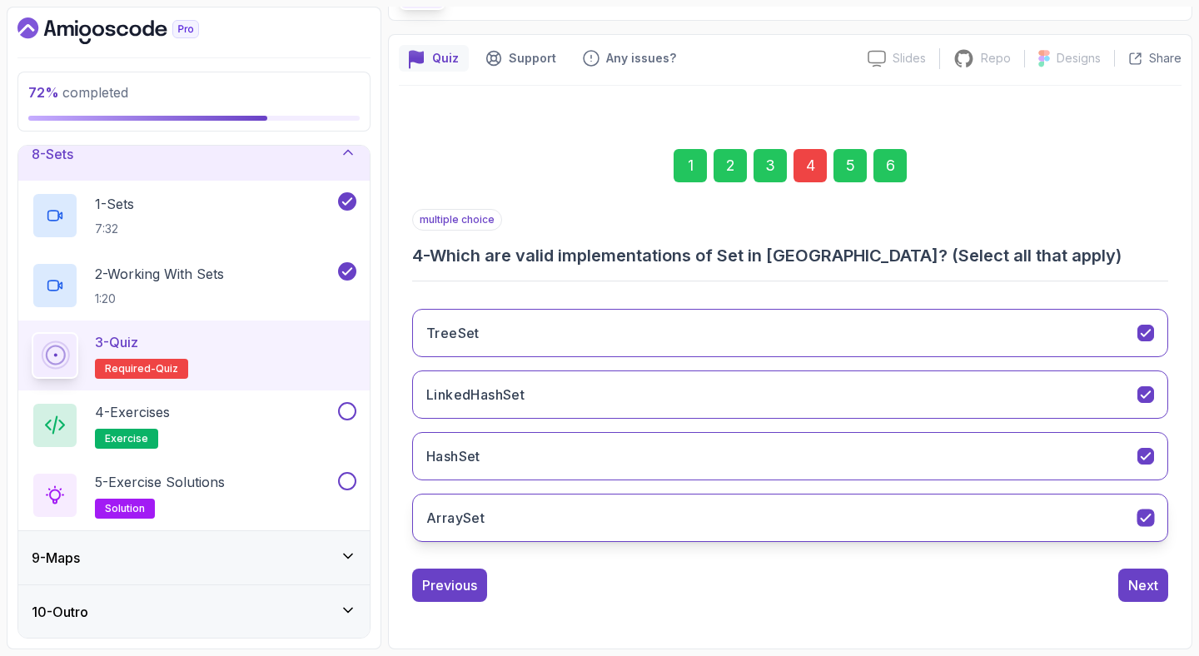
click at [546, 521] on button "ArraySet" at bounding box center [790, 518] width 756 height 48
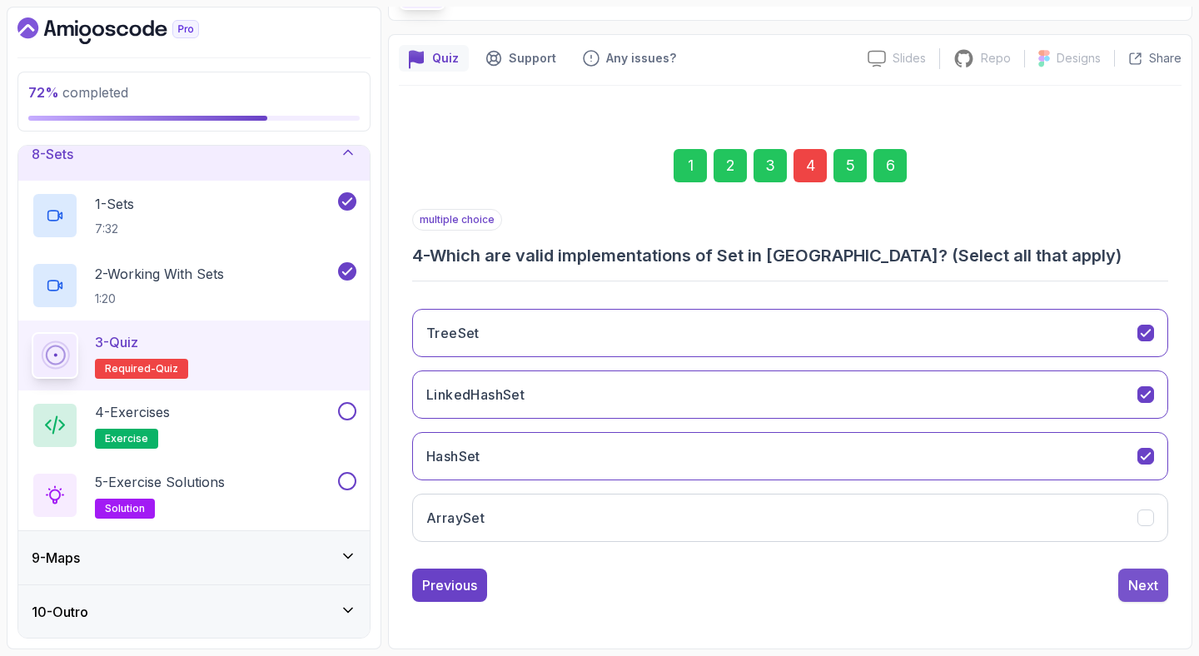
click at [1146, 571] on button "Next" at bounding box center [1143, 584] width 50 height 33
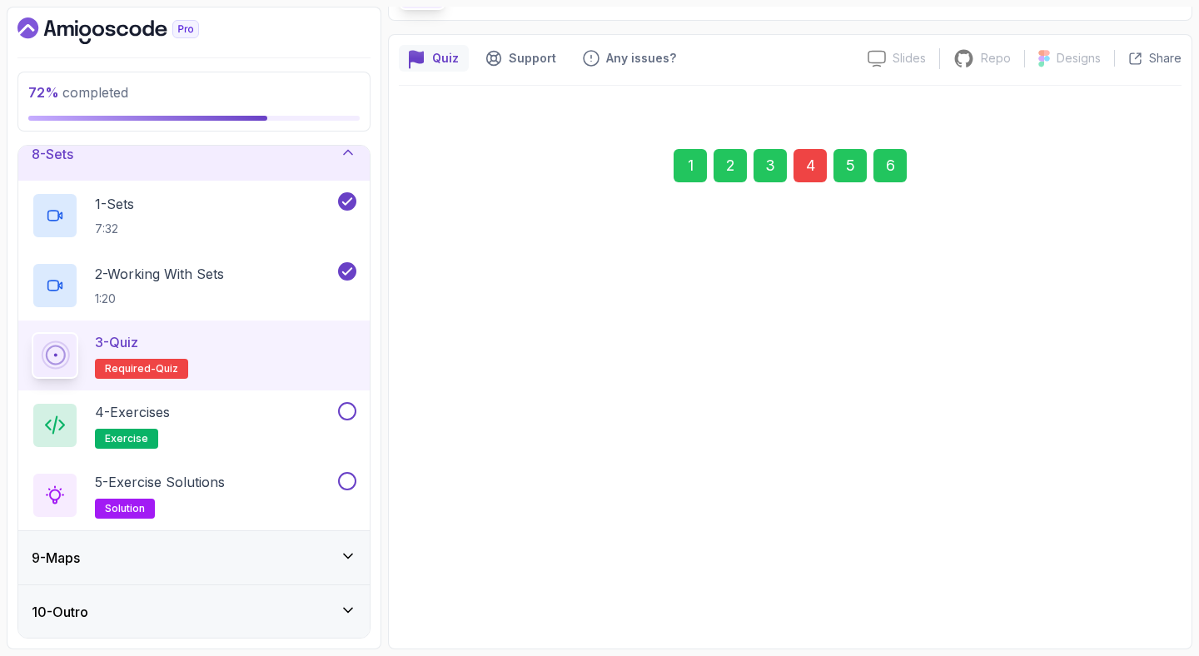
click at [1146, 571] on button "Next" at bounding box center [1143, 584] width 50 height 33
click at [1146, 571] on button "Submit Quiz" at bounding box center [1120, 584] width 96 height 33
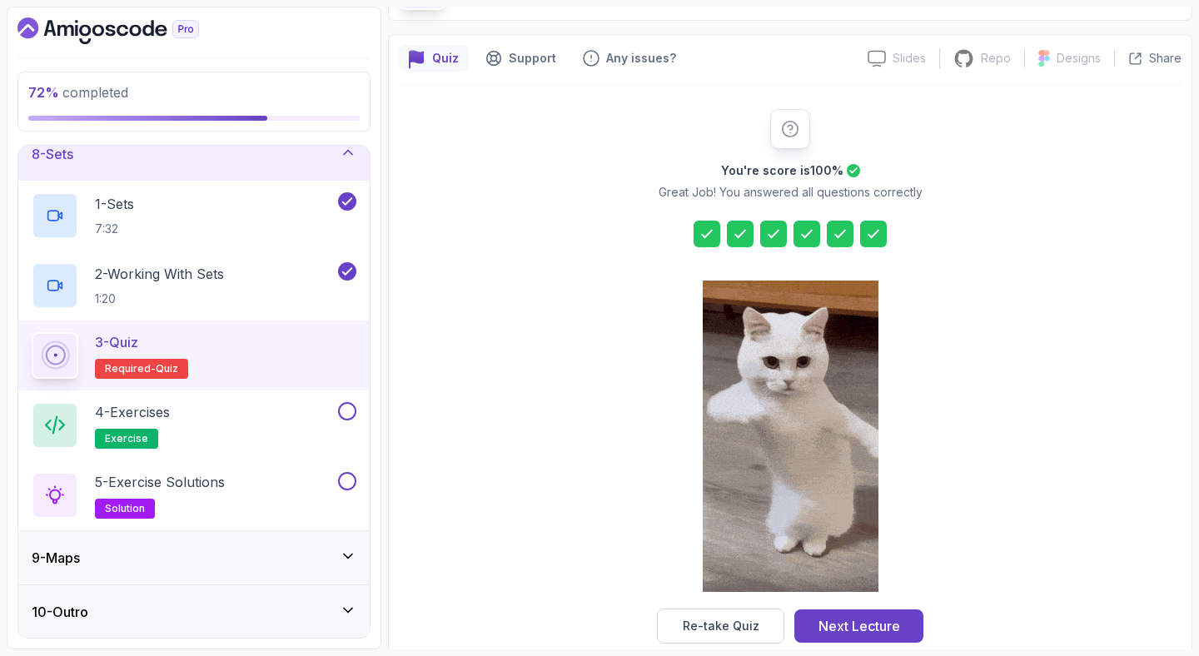
click at [806, 226] on icon at bounding box center [806, 234] width 17 height 17
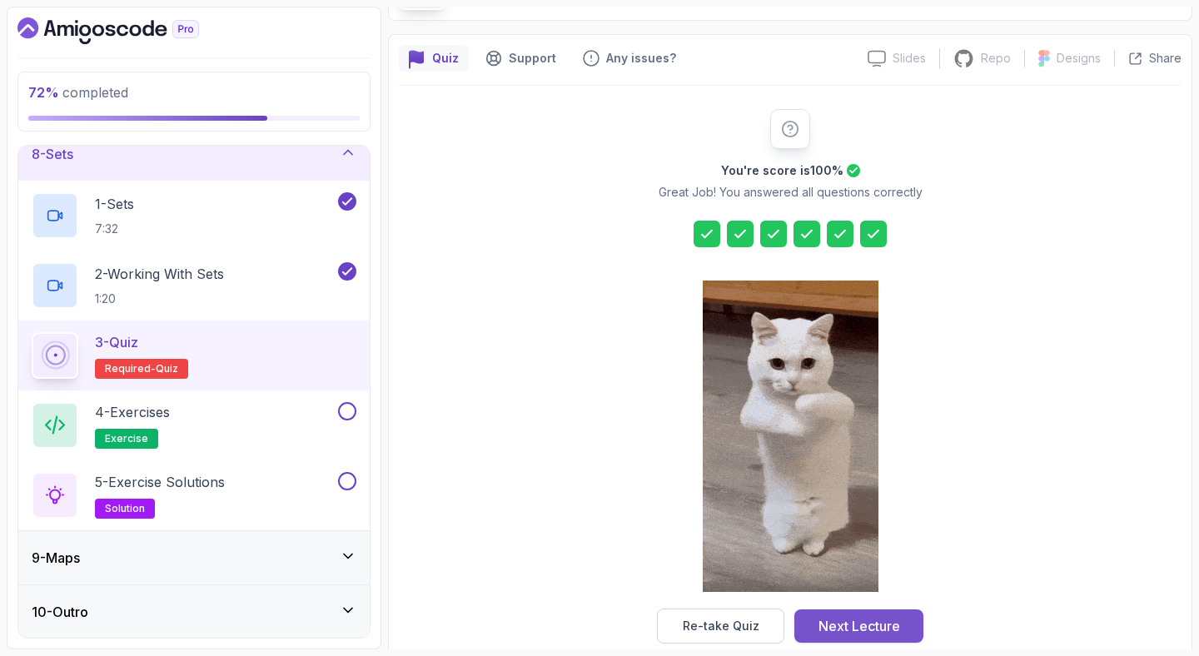
click at [842, 628] on div "Next Lecture" at bounding box center [859, 626] width 82 height 20
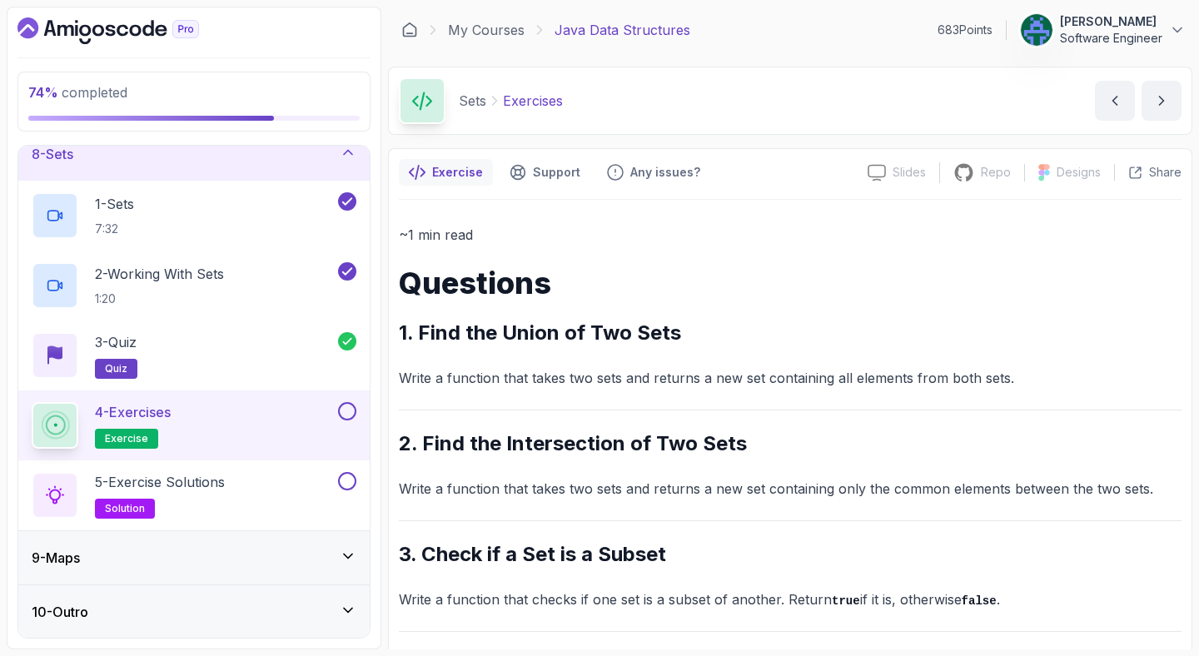
click at [358, 419] on div "4 - Exercises exercise" at bounding box center [193, 425] width 351 height 70
click at [356, 413] on div "4 - Exercises exercise" at bounding box center [193, 425] width 351 height 70
click at [350, 411] on button at bounding box center [347, 411] width 18 height 18
click at [256, 469] on div "5 - Exercise Solutions solution" at bounding box center [193, 495] width 351 height 70
click at [240, 488] on div "5 - Exercise Solutions solution" at bounding box center [183, 495] width 303 height 47
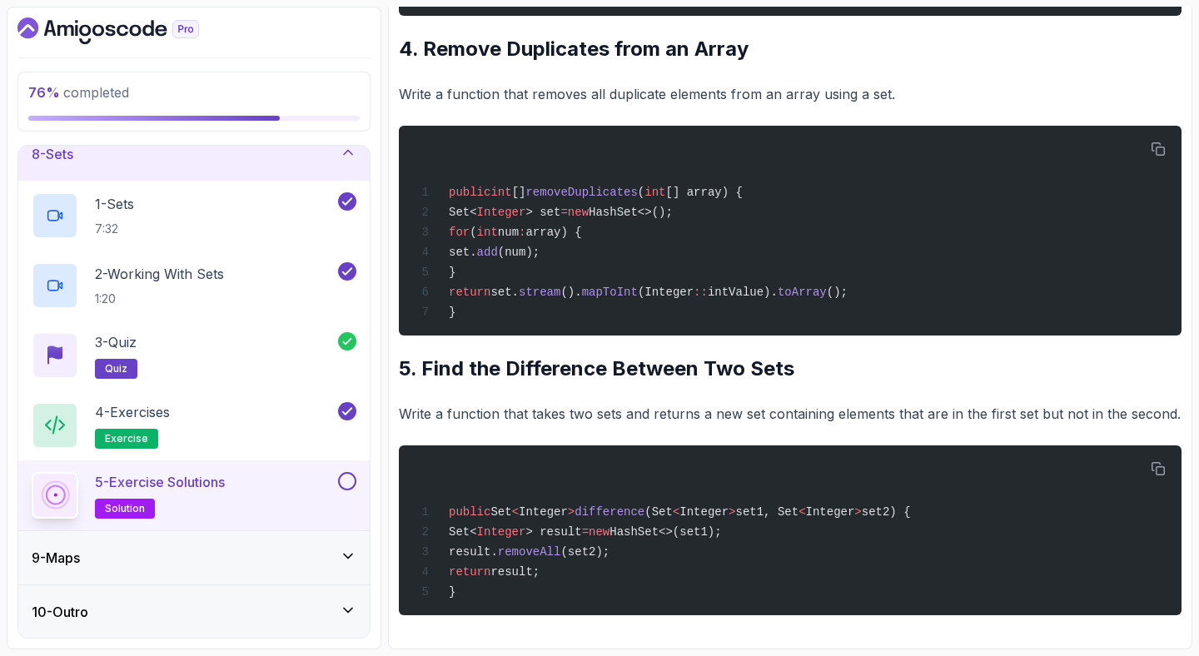
scroll to position [1104, 0]
click at [572, 402] on p "Write a function that takes two sets and returns a new set containing elements …" at bounding box center [790, 413] width 782 height 23
click at [345, 477] on button at bounding box center [347, 481] width 18 height 18
click at [216, 558] on div "9 - Maps" at bounding box center [194, 558] width 325 height 20
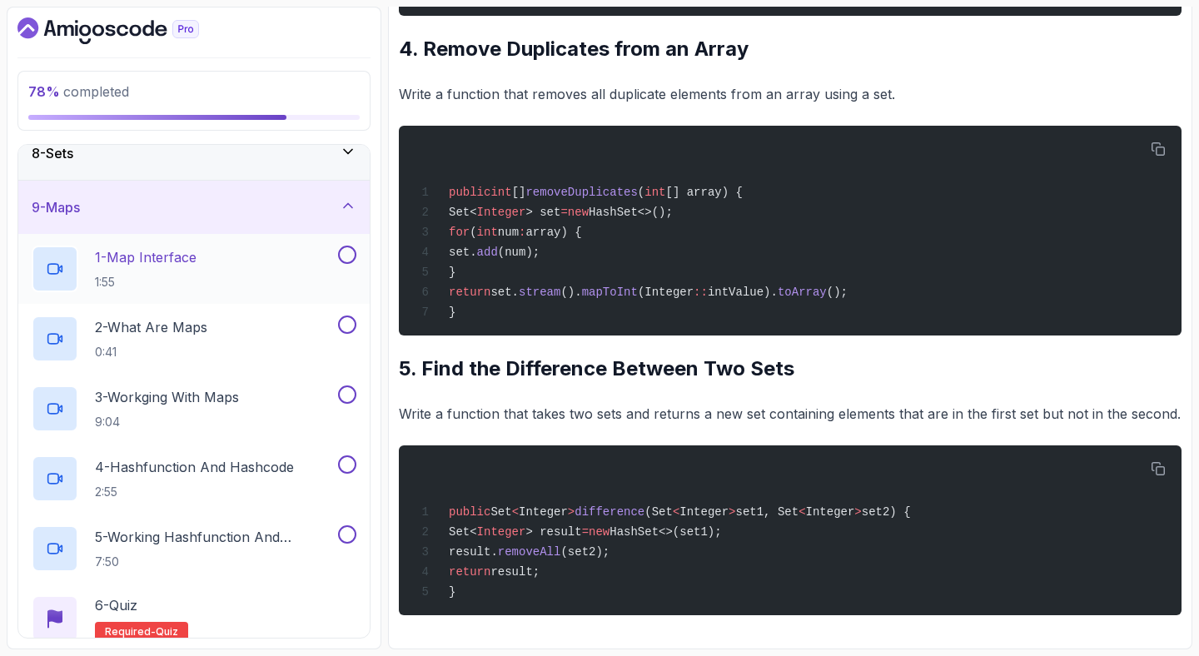
click at [221, 252] on div "1 - Map Interface 1:55" at bounding box center [183, 269] width 303 height 47
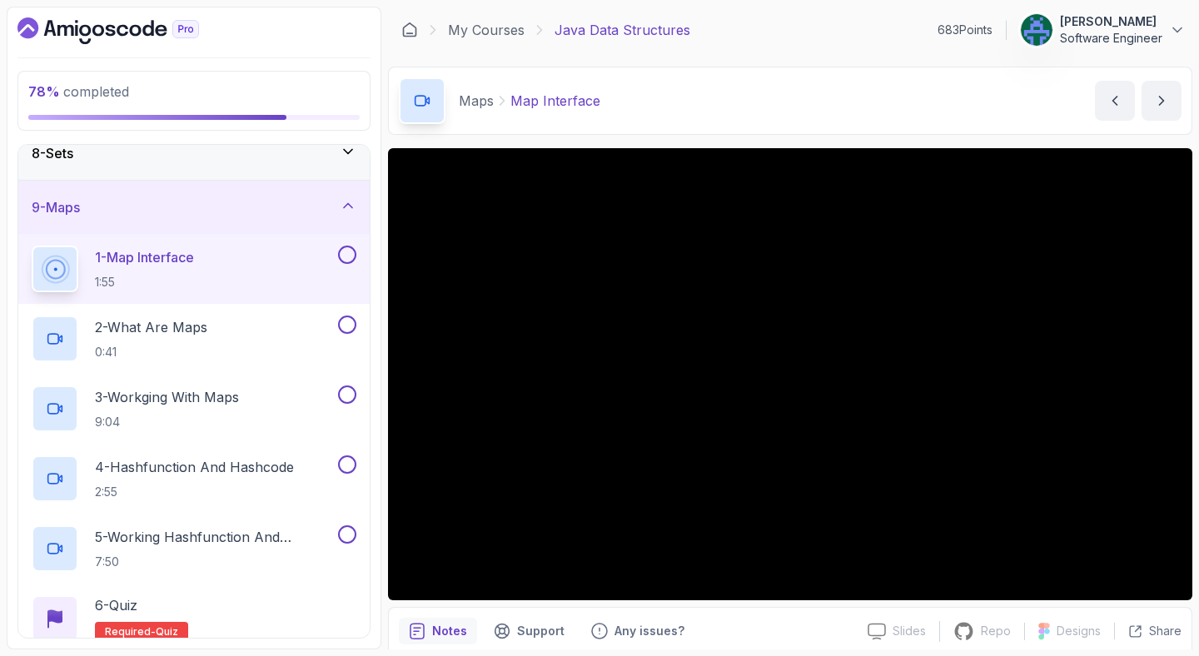
click at [740, 131] on div "Maps Map Interface Map Interface by [PERSON_NAME]" at bounding box center [790, 101] width 804 height 68
